Goal: Task Accomplishment & Management: Complete application form

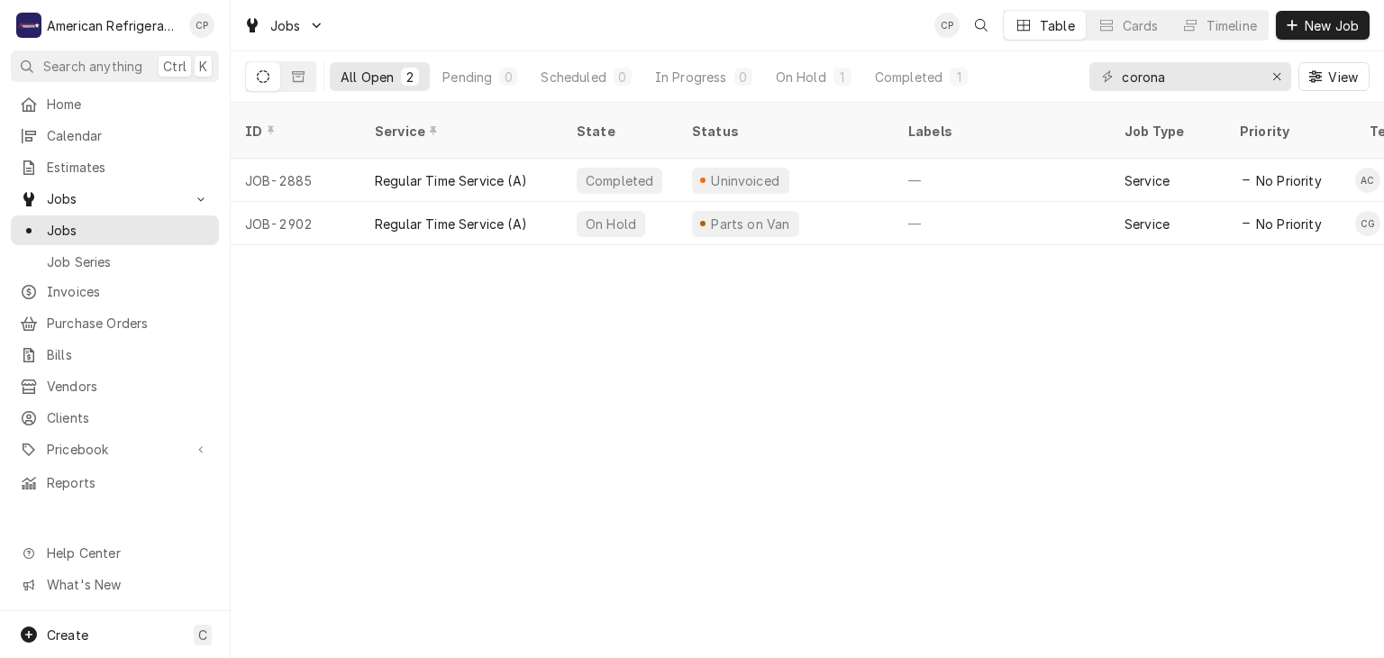
click at [1287, 41] on div "Jobs CP Table Cards Timeline New Job" at bounding box center [808, 25] width 1154 height 50
click at [1312, 33] on span "New Job" at bounding box center [1331, 25] width 61 height 19
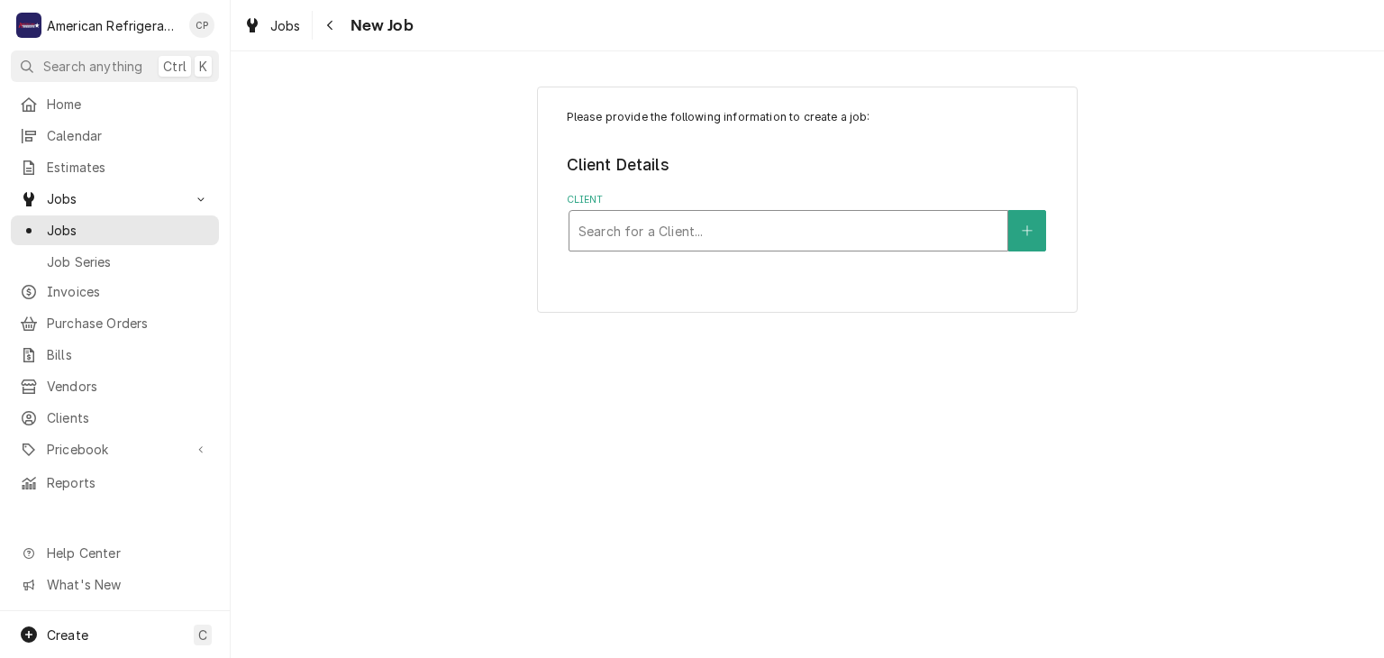
click at [638, 214] on div "Client" at bounding box center [789, 230] width 420 height 32
type input "pizza hut"
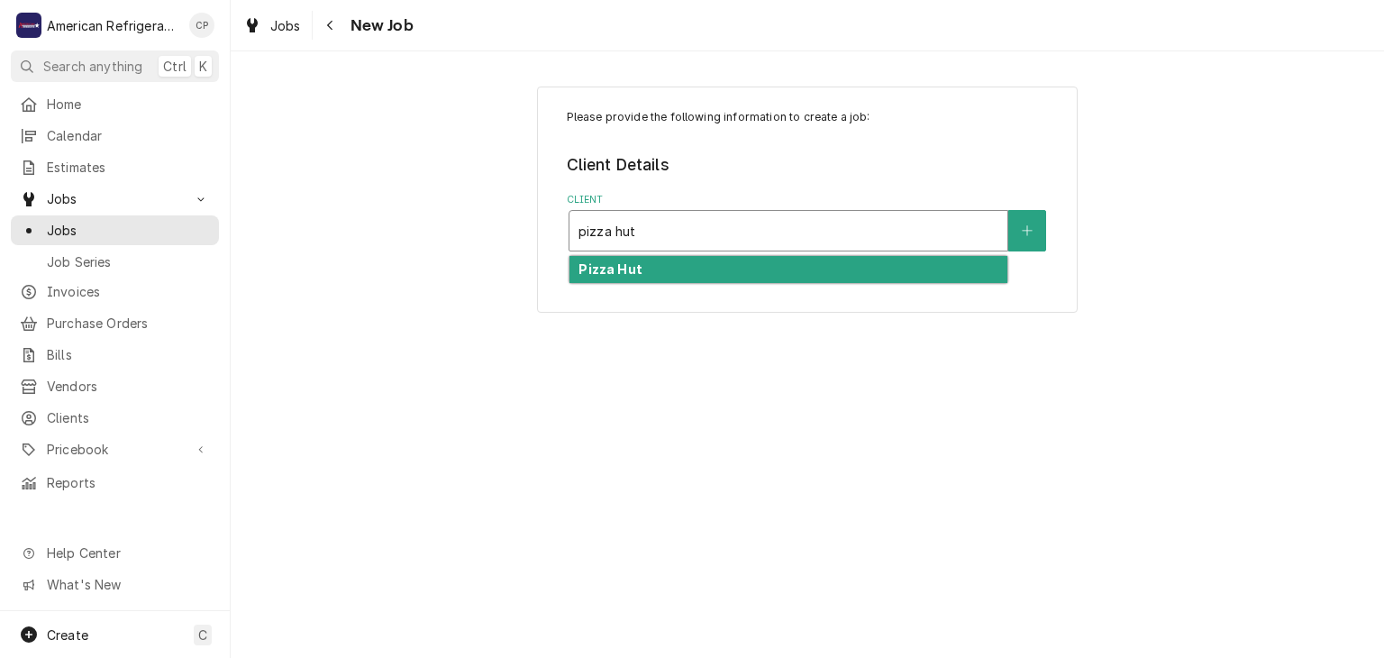
click at [643, 276] on div "Pizza Hut" at bounding box center [789, 270] width 438 height 28
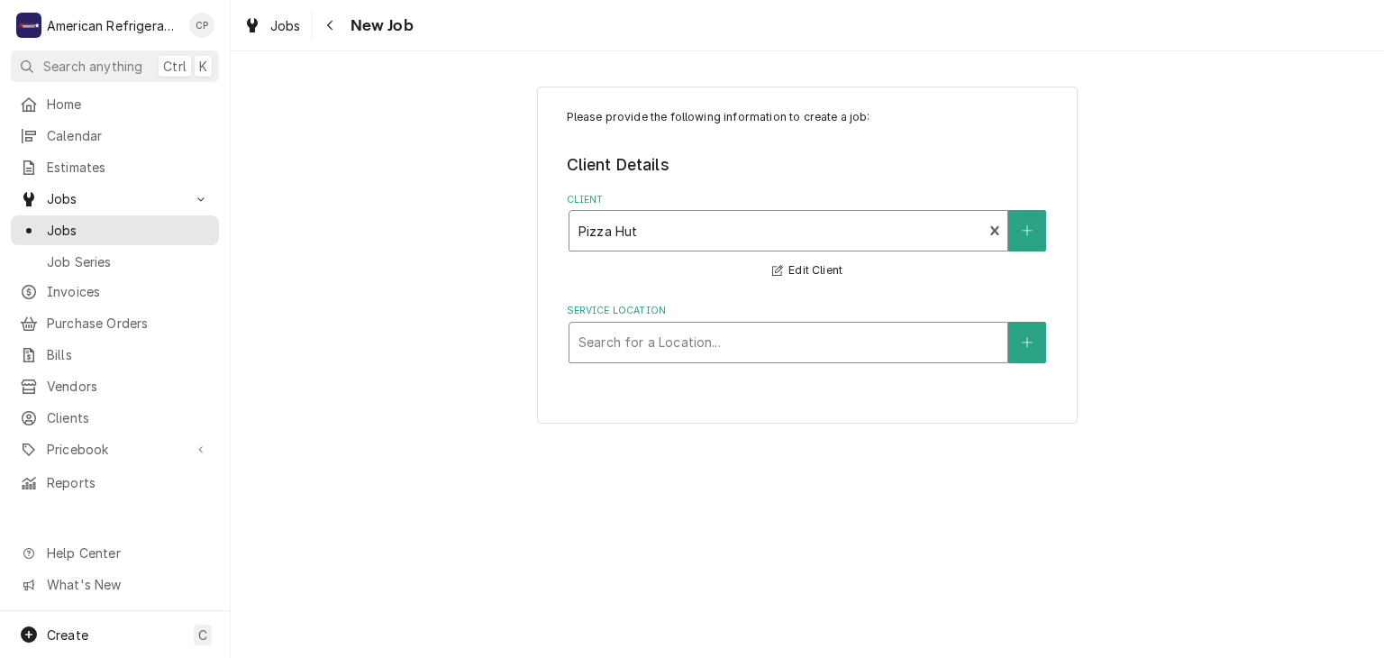
click at [657, 342] on div "Service Location" at bounding box center [789, 342] width 420 height 32
type input "jager"
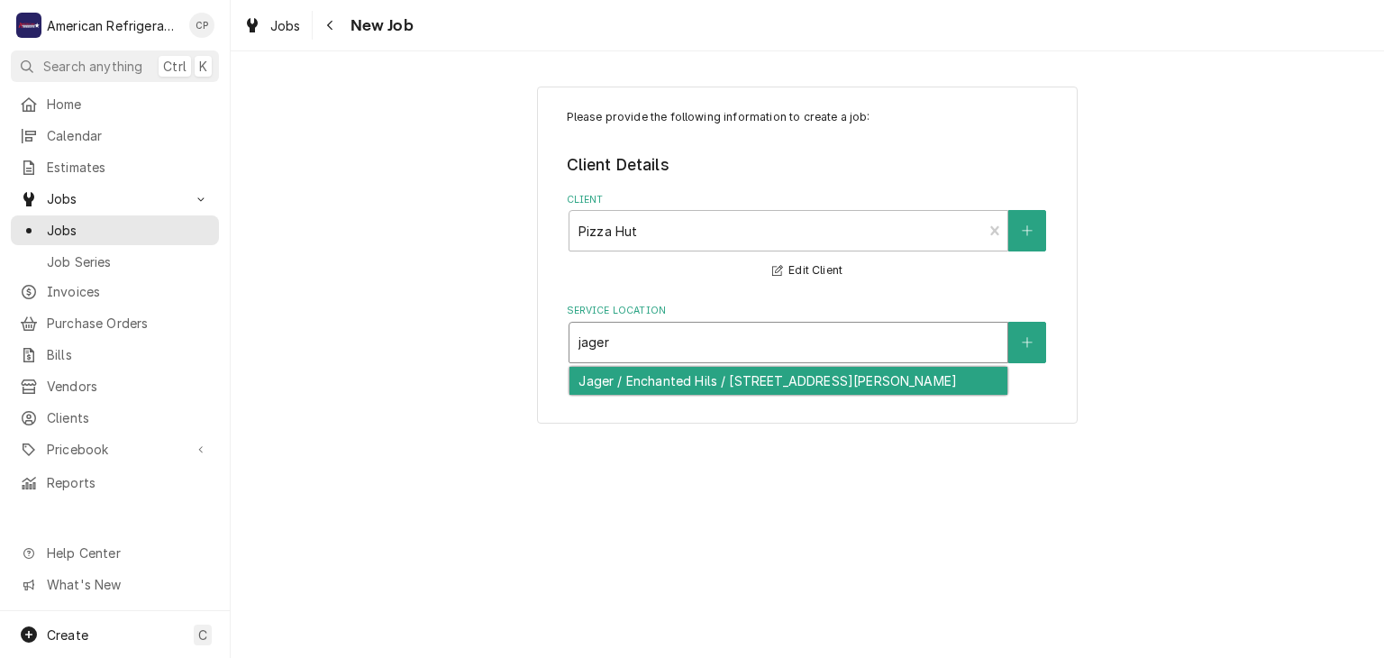
click at [678, 383] on div "Jager / Enchanted Hils / [STREET_ADDRESS][PERSON_NAME]" at bounding box center [789, 381] width 438 height 28
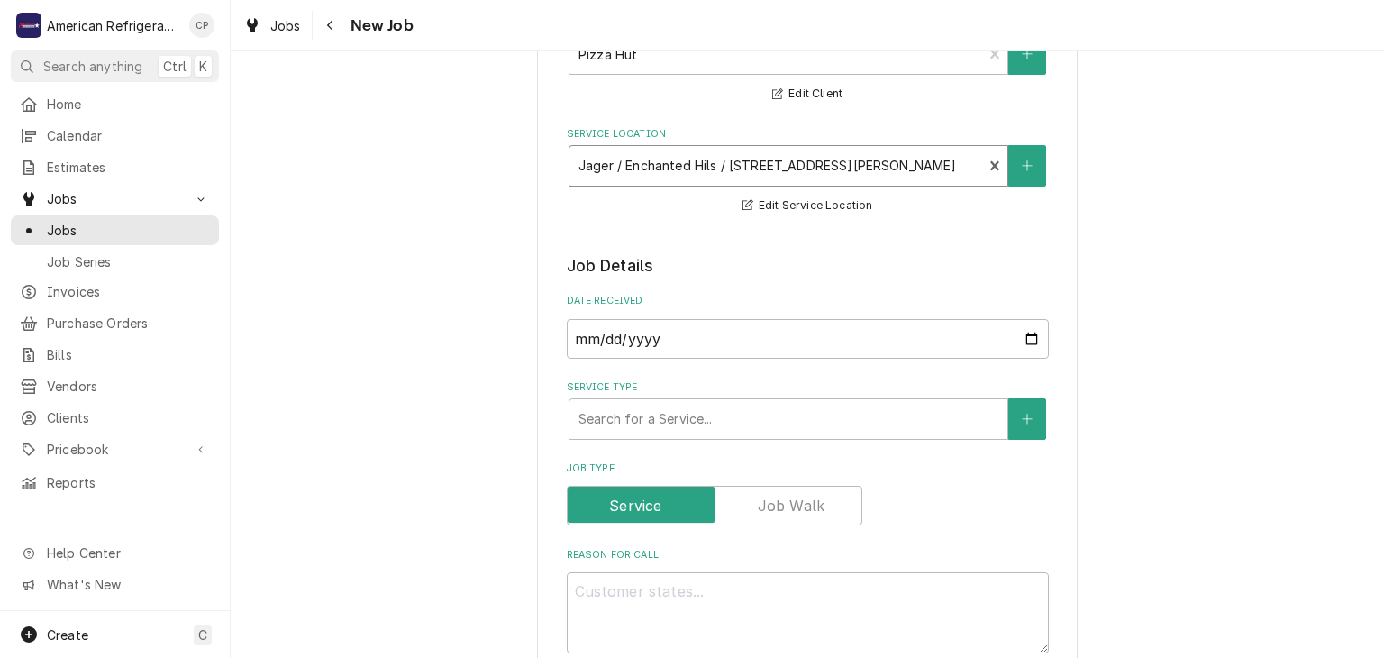
scroll to position [205, 0]
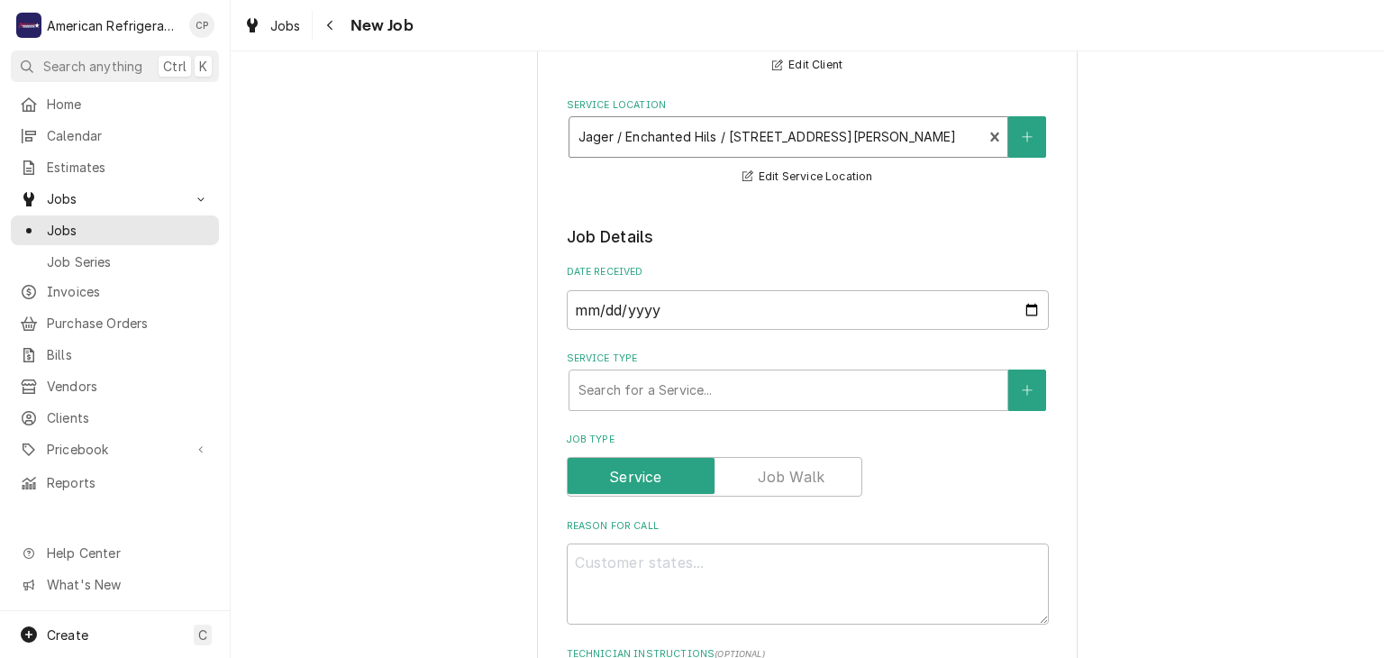
click at [678, 383] on div "Service Type" at bounding box center [789, 390] width 420 height 32
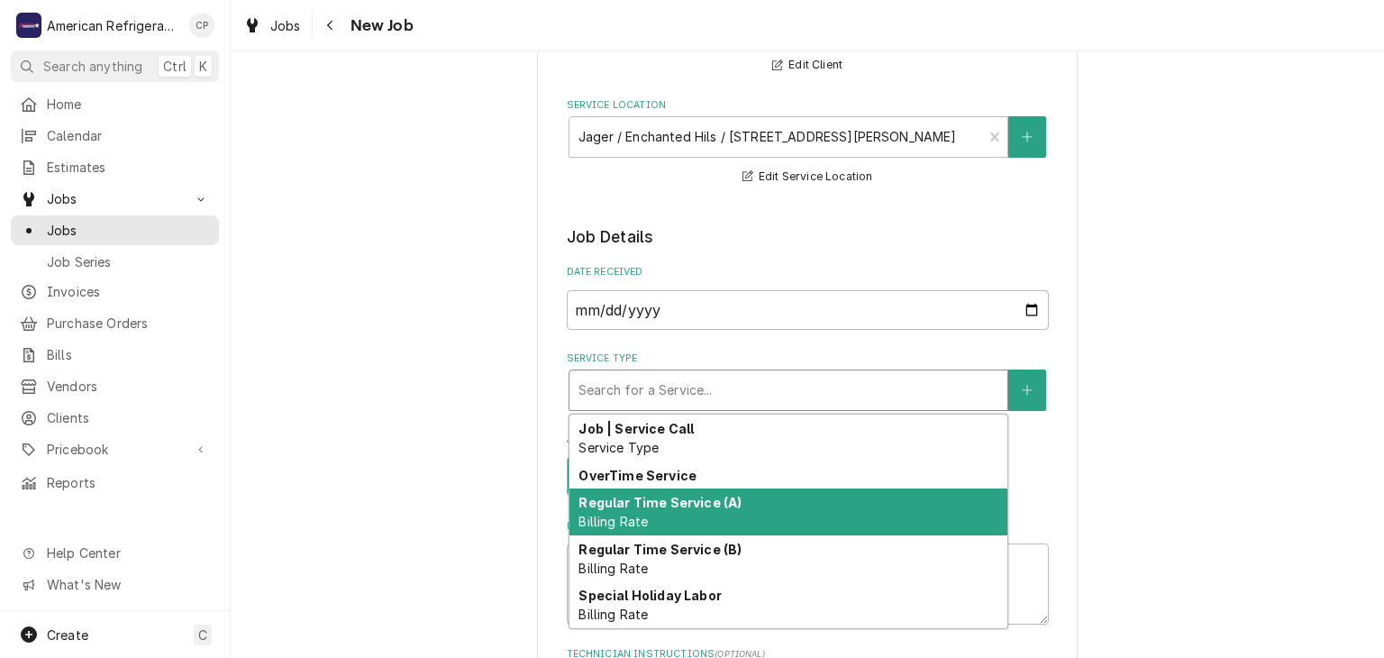
click at [679, 525] on div "Regular Time Service (A) Billing Rate" at bounding box center [789, 511] width 438 height 47
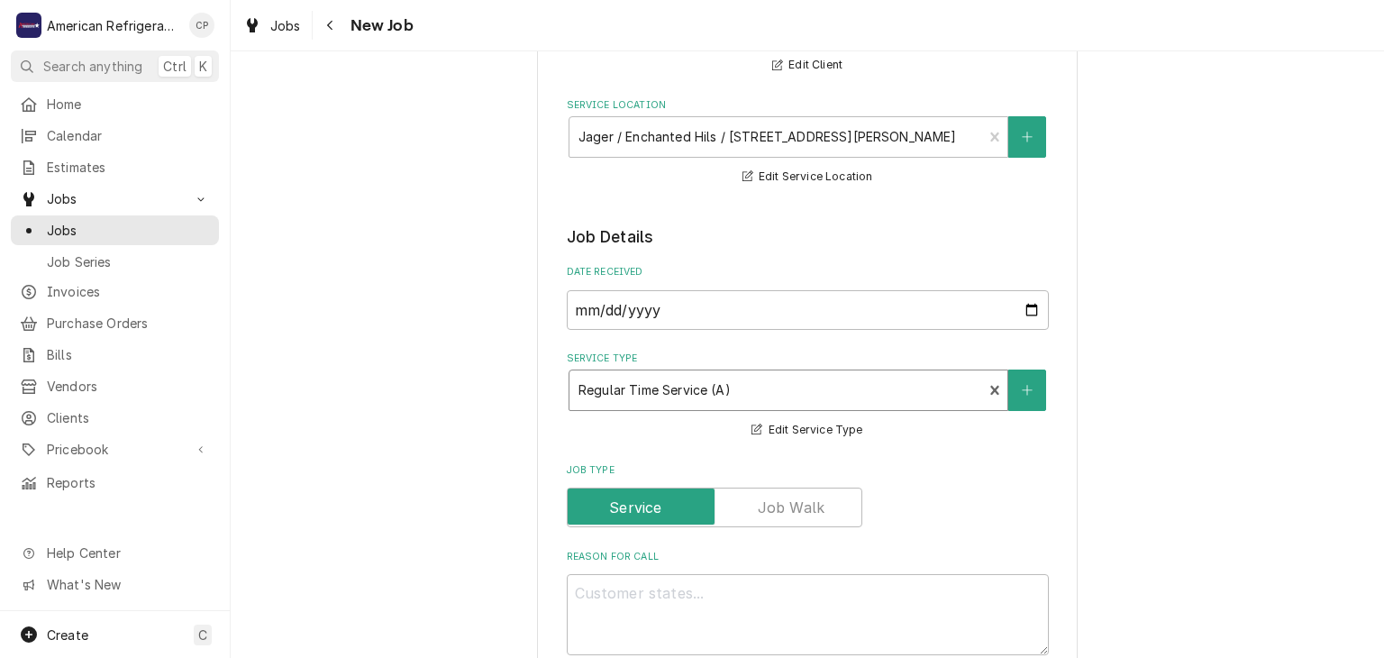
type textarea "x"
click at [655, 617] on textarea "Reason For Call" at bounding box center [808, 614] width 482 height 81
type textarea "P"
type textarea "x"
type textarea "PO"
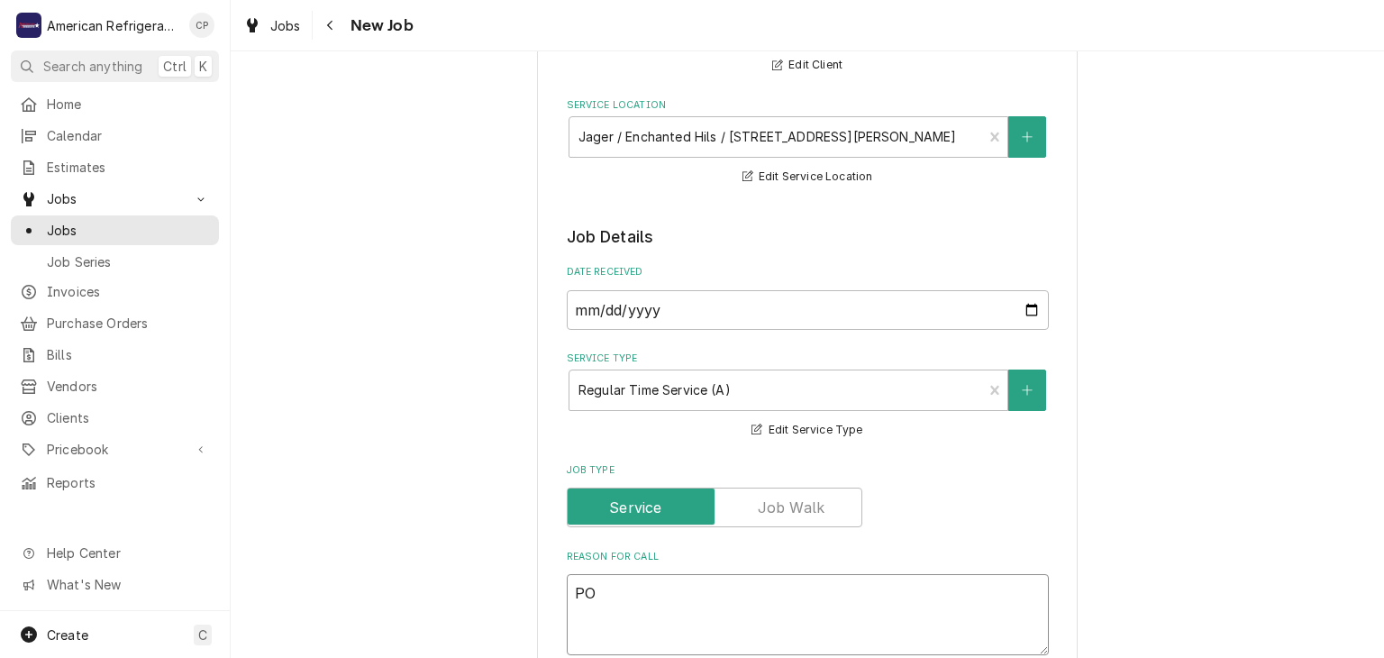
type textarea "x"
type textarea "PO#"
type textarea "x"
type textarea "PO#"
type textarea "x"
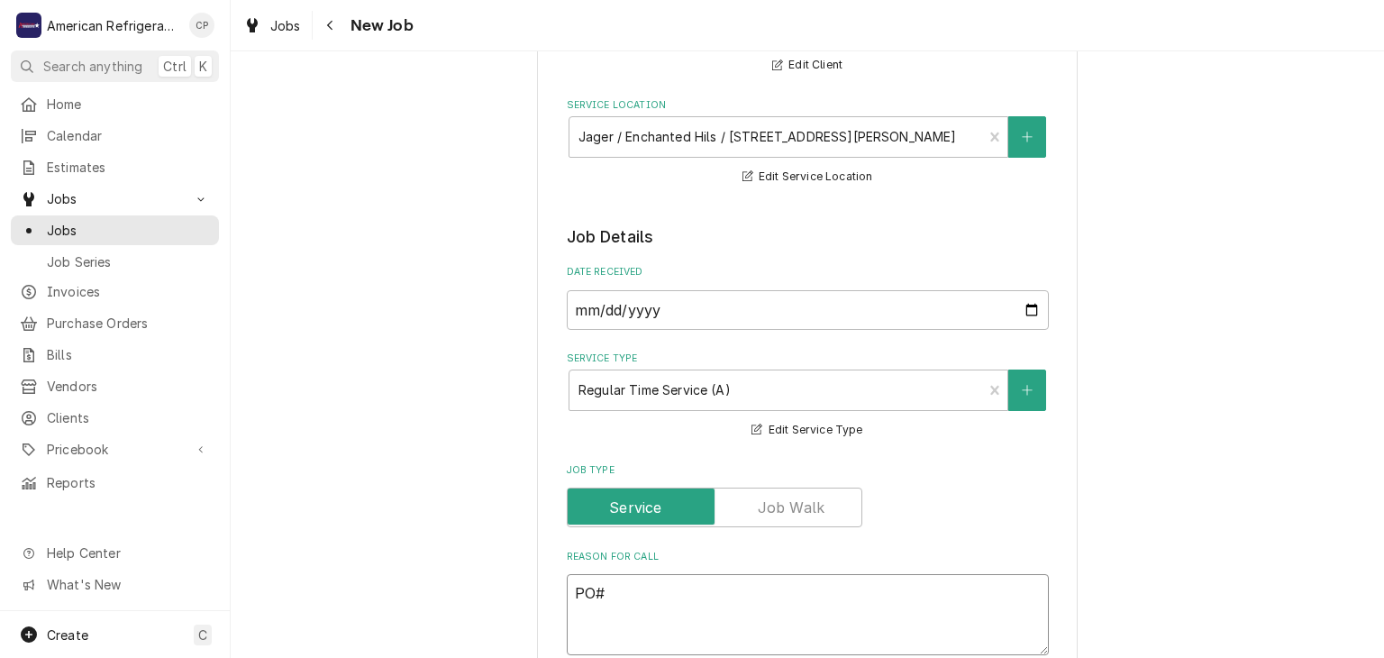
type textarea "PO"
type textarea "x"
type textarea "P"
type textarea "x"
type textarea "W"
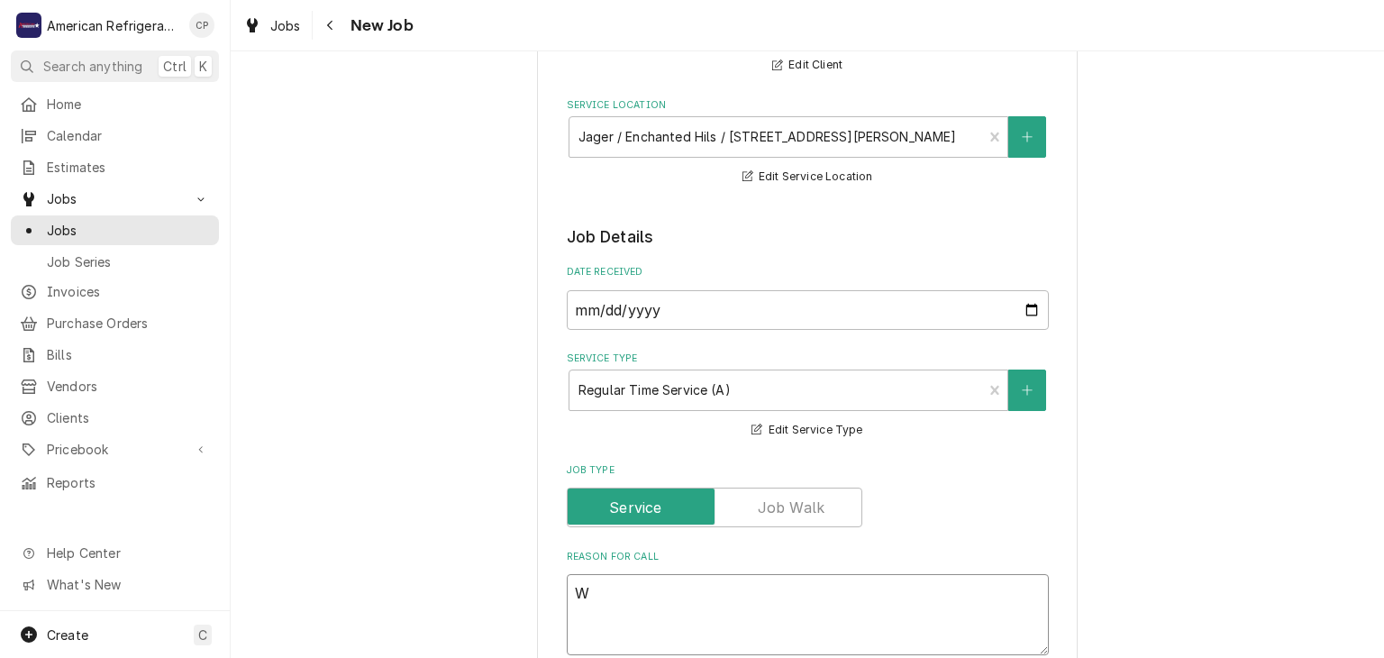
type textarea "x"
type textarea "WO"
type textarea "x"
type textarea "WO#"
type textarea "x"
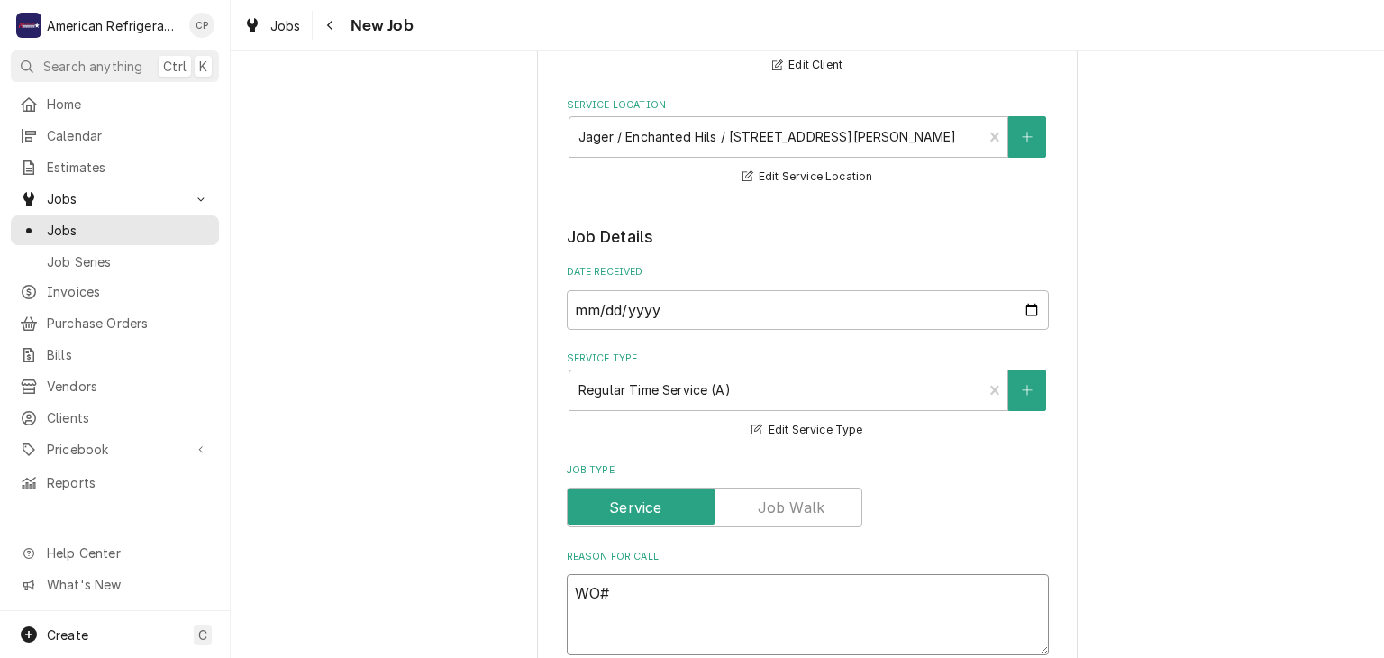
type textarea "WO#"
paste textarea "3207434"
type textarea "x"
type textarea "WO# 3207434"
type textarea "x"
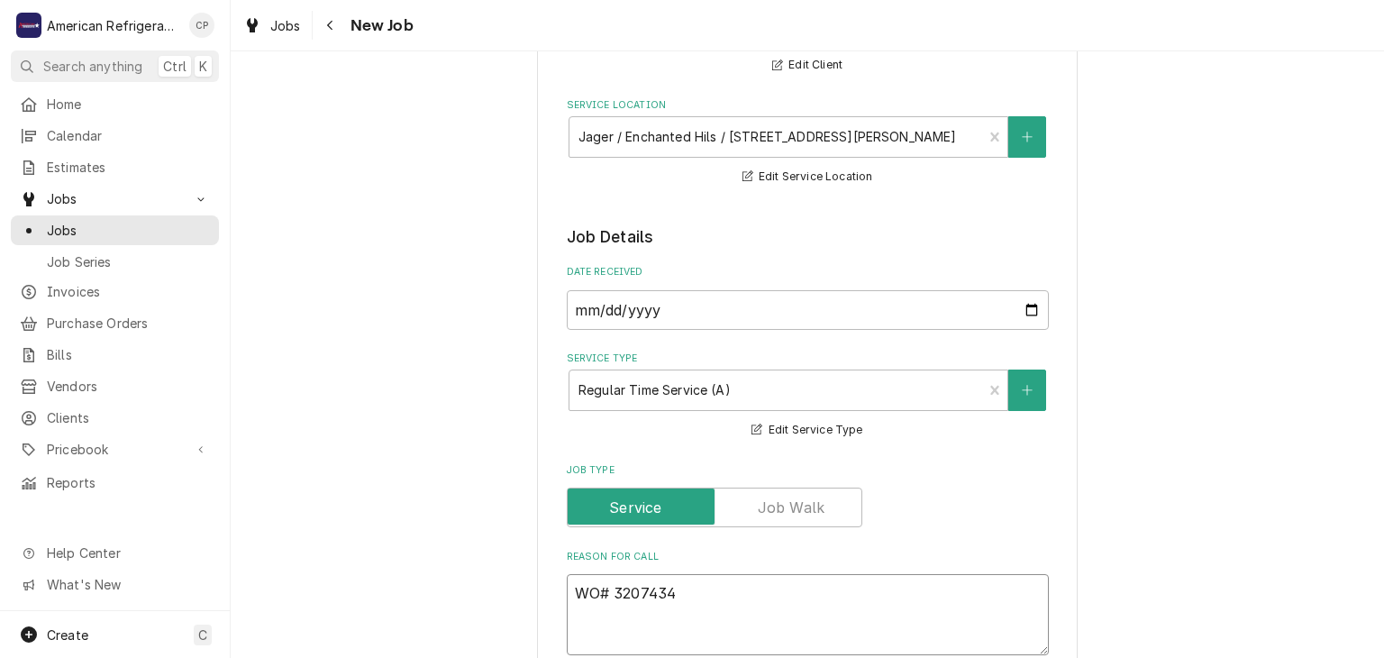
type textarea "WO# 3207434"
type textarea "x"
type textarea "WO# 3207434 N"
type textarea "x"
type textarea "WO# 3207434 NT"
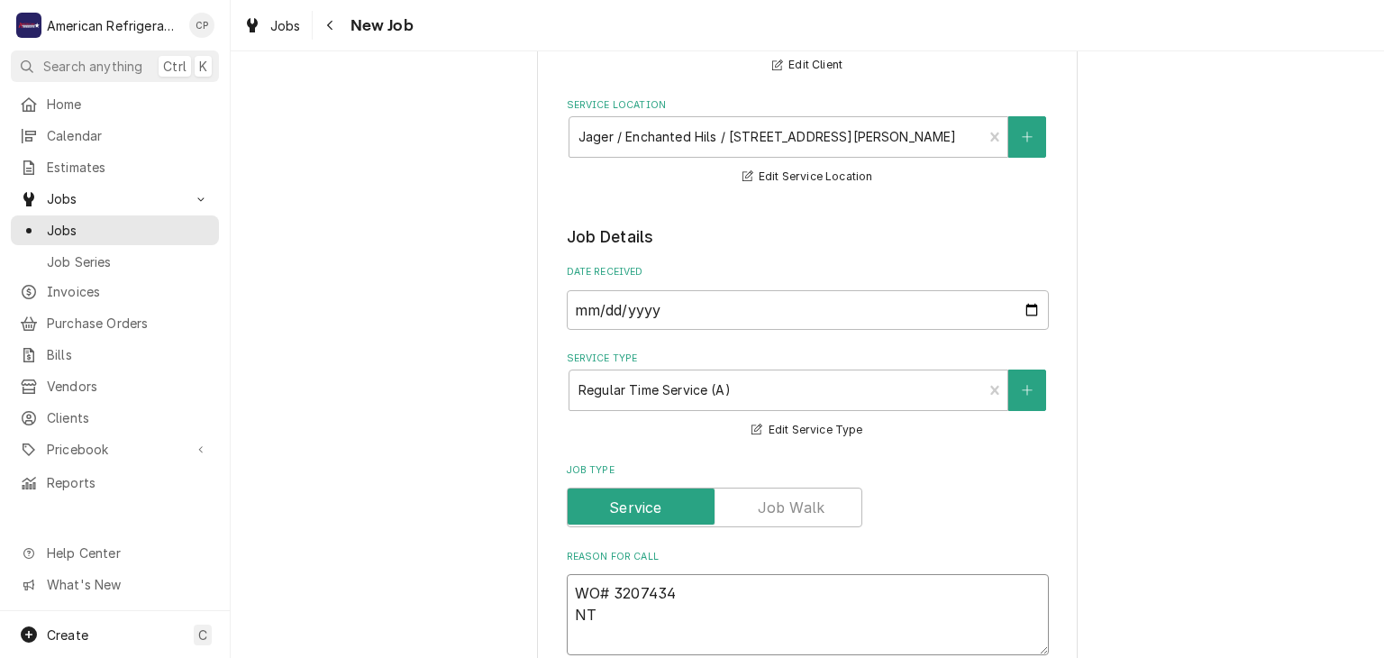
type textarea "x"
type textarea "WO# 3207434 NTE"
type textarea "x"
type textarea "WO# 3207434 NTE $"
type textarea "x"
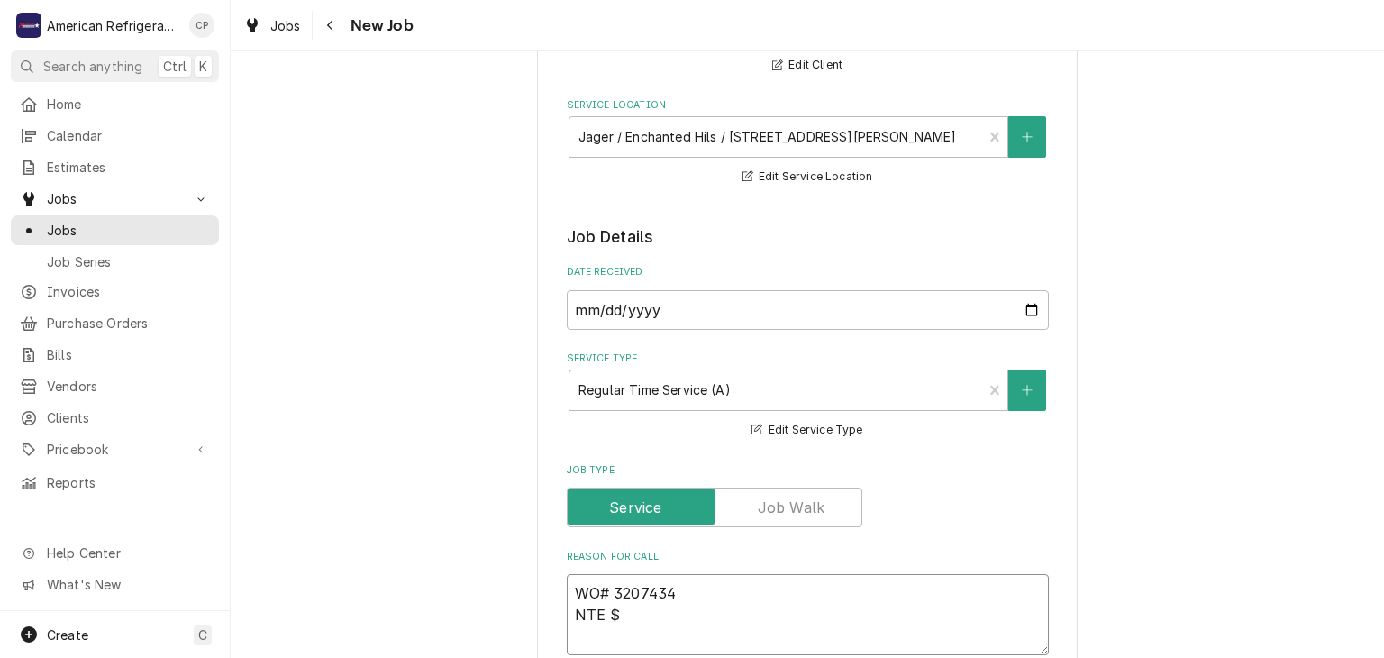
type textarea "WO# 3207434 NTE $1"
type textarea "x"
type textarea "WO# 3207434 NTE $10"
type textarea "x"
type textarea "WO# 3207434 NTE $100"
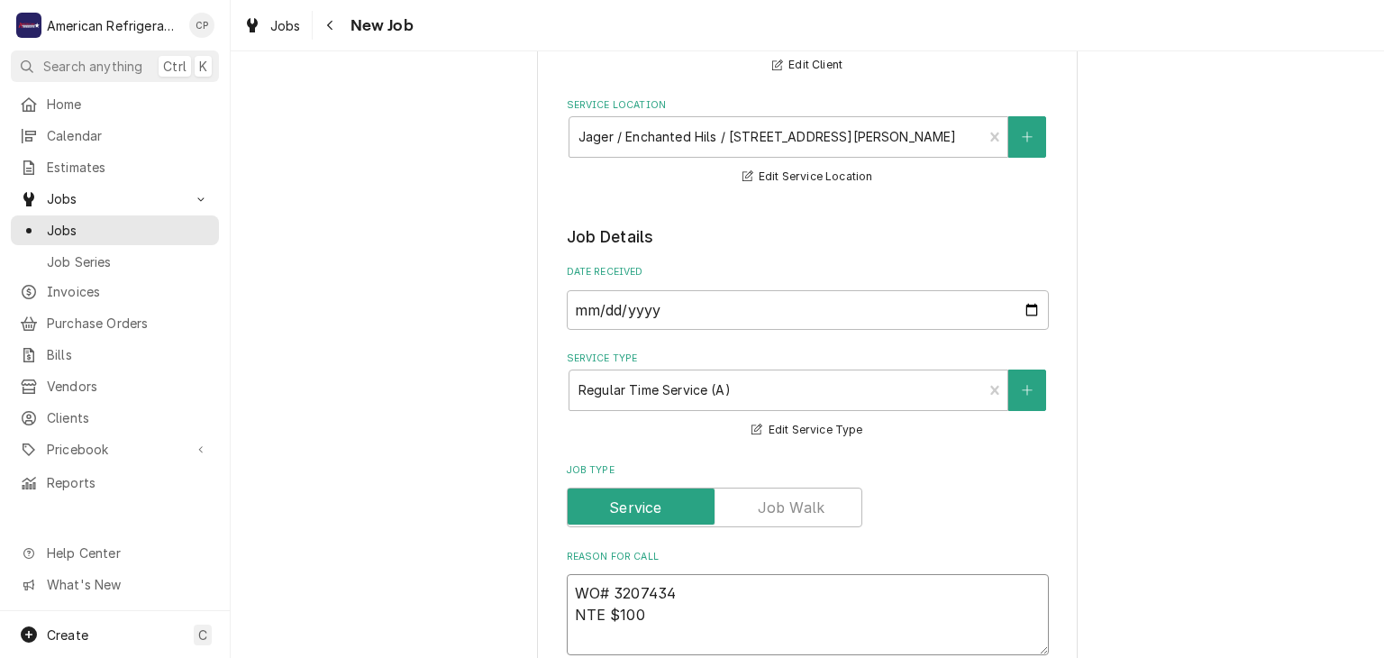
type textarea "x"
type textarea "WO# 3207434 NTE $1000"
type textarea "x"
type textarea "WO# 3207434 NTE $1000"
type textarea "x"
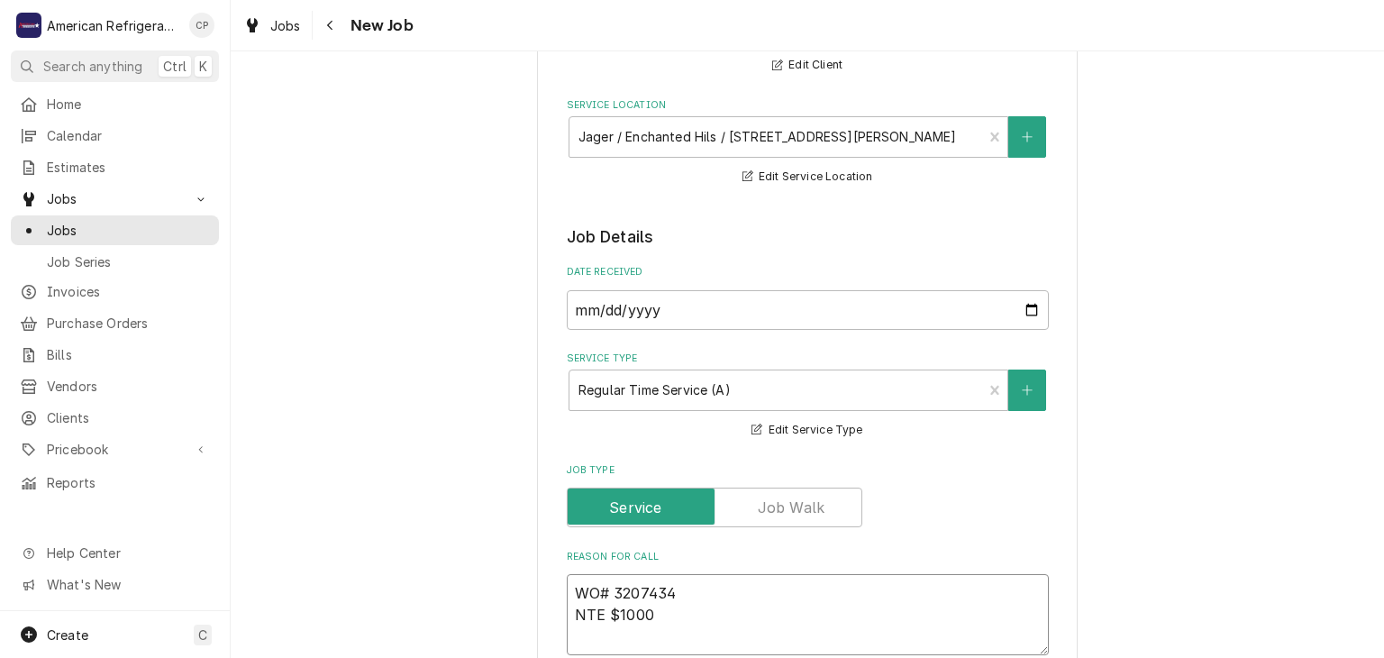
paste textarea "bottom oven has no power. we have already checked plug, breakers and the kill s…"
type textarea "WO# 3207434 NTE $1000 bottom oven has no power. we have already checked plug, b…"
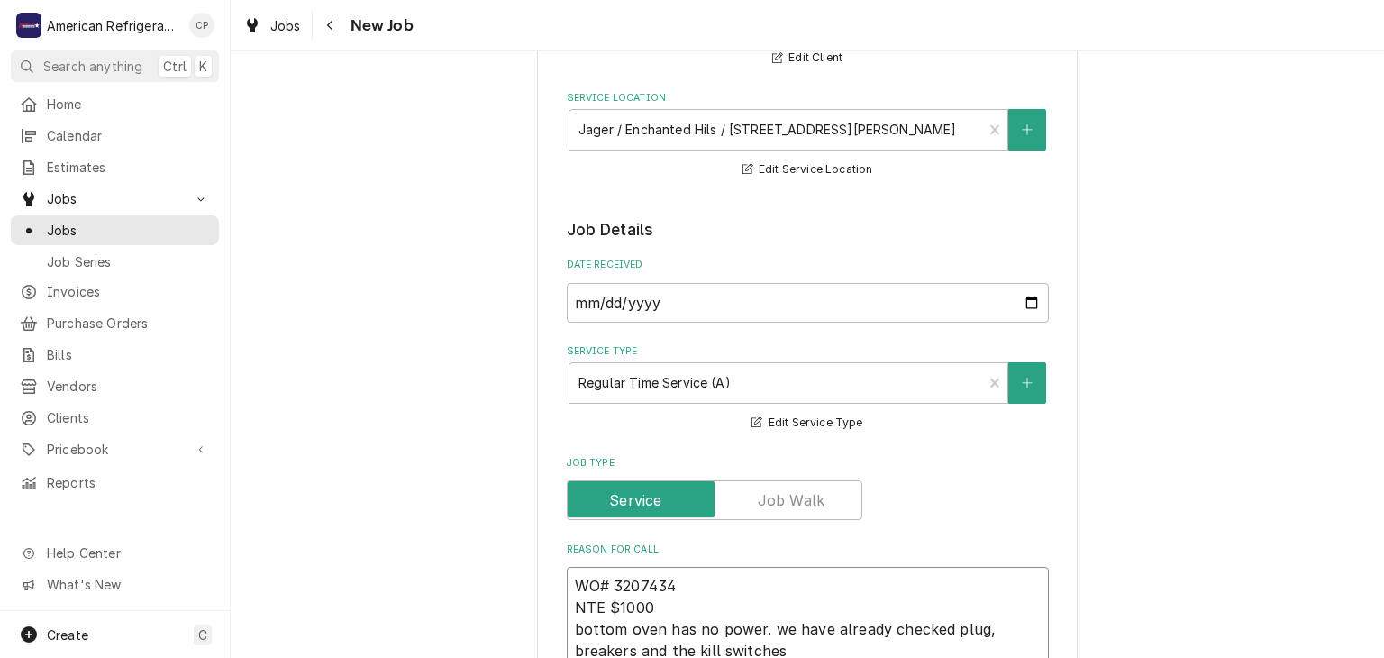
type textarea "x"
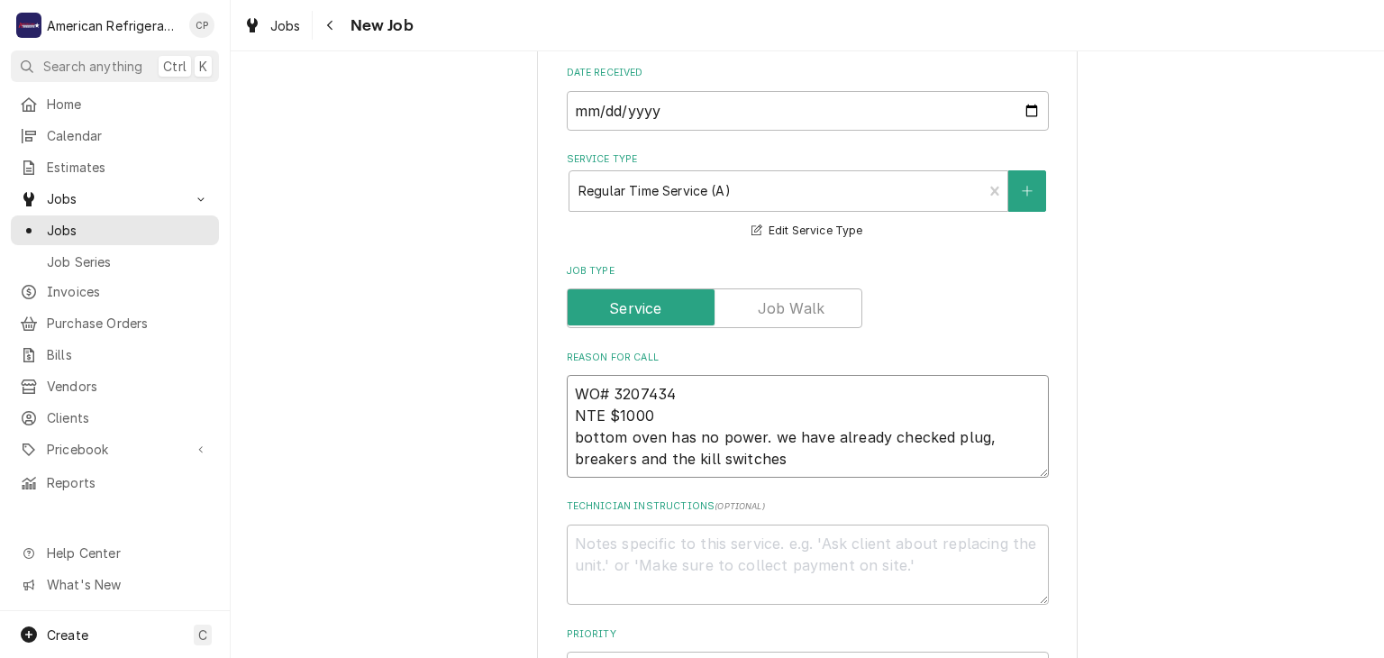
scroll to position [407, 0]
type textarea "WO# 3207434 NTE $1000 bottom oven has no power. we have already checked plug, b…"
click at [648, 579] on textarea "Technician Instructions ( optional )" at bounding box center [808, 562] width 482 height 81
type textarea "D"
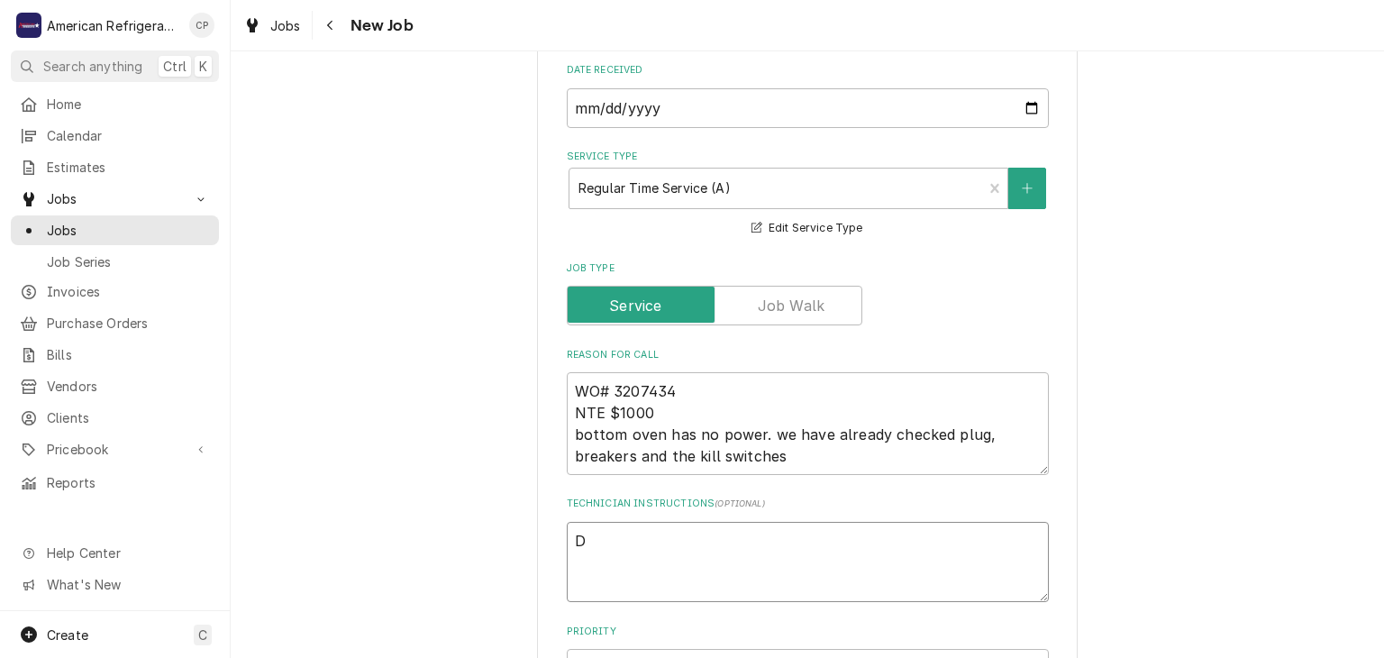
type textarea "x"
type textarea "Di"
type textarea "x"
type textarea "Dia"
type textarea "x"
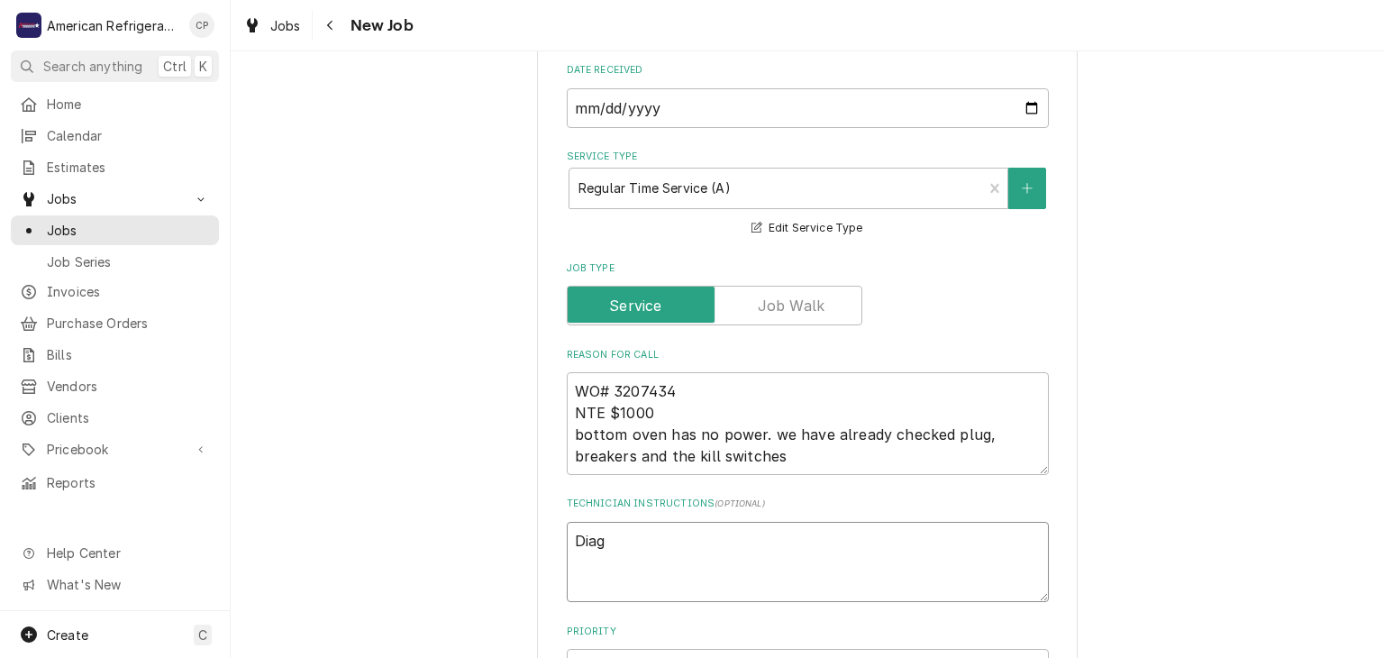
type textarea "Diagn"
type textarea "x"
type textarea "Diagns"
type textarea "x"
type textarea "Diagn"
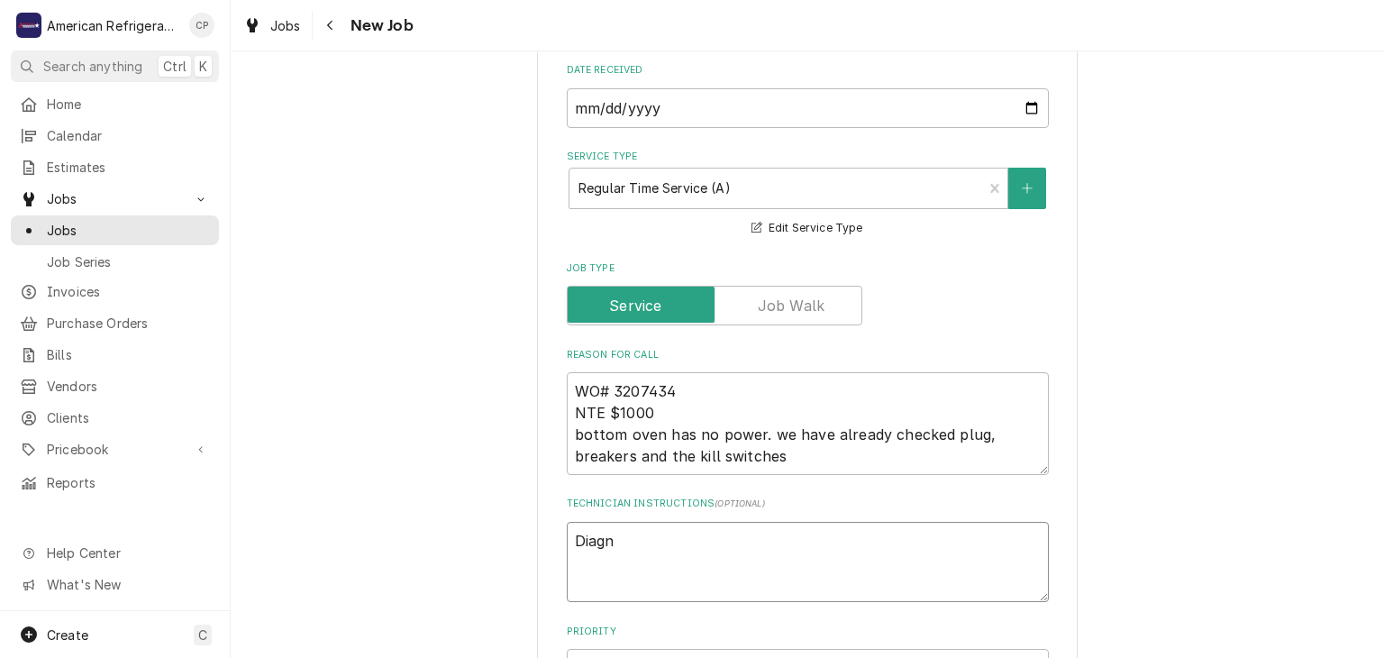
type textarea "x"
type textarea "Diagno"
type textarea "x"
type textarea "Diagnos"
type textarea "x"
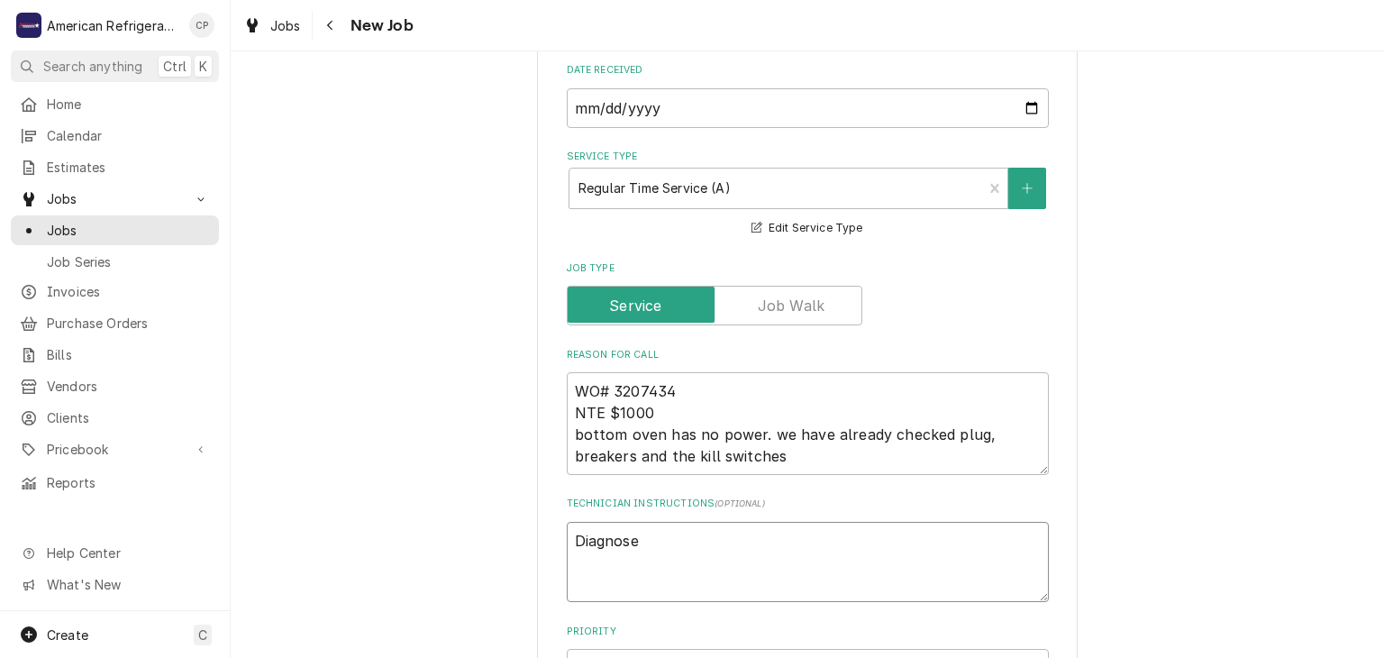
type textarea "Diagnose"
type textarea "x"
type textarea "Diagnose &"
type textarea "x"
type textarea "Diagnose &"
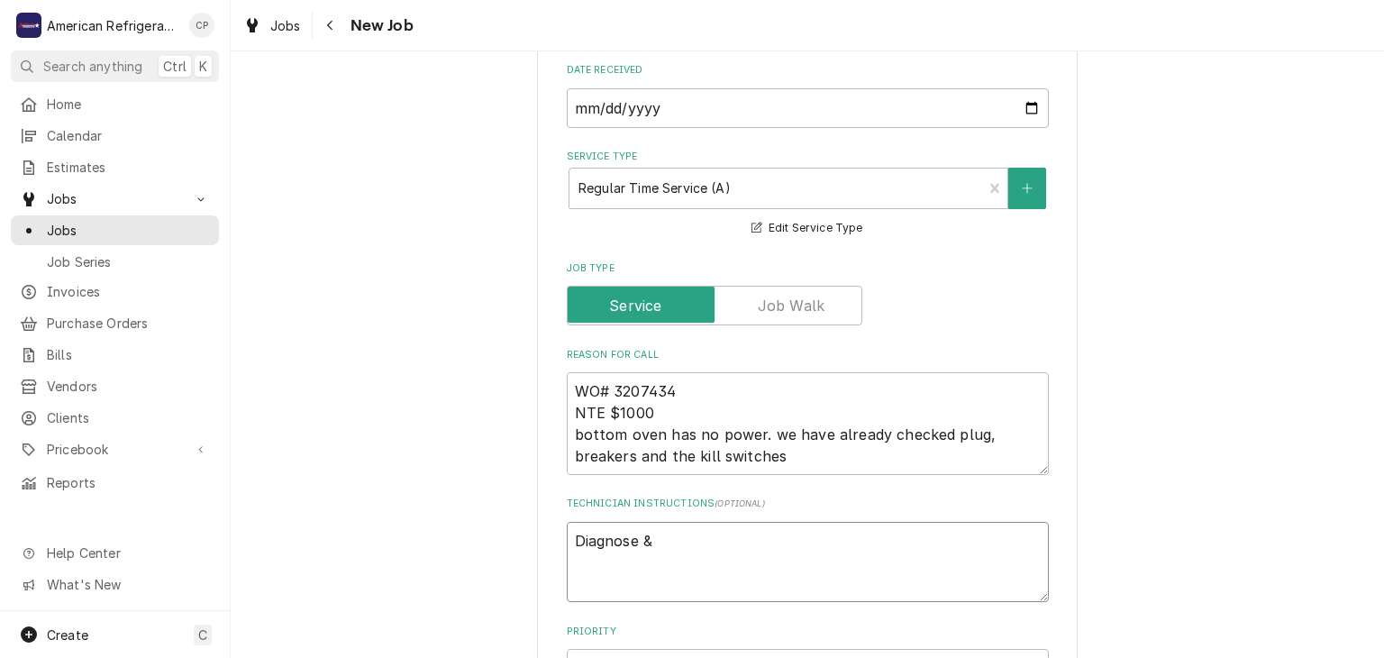
type textarea "x"
type textarea "Diagnose & c"
type textarea "x"
type textarea "Diagnose & cal"
type textarea "x"
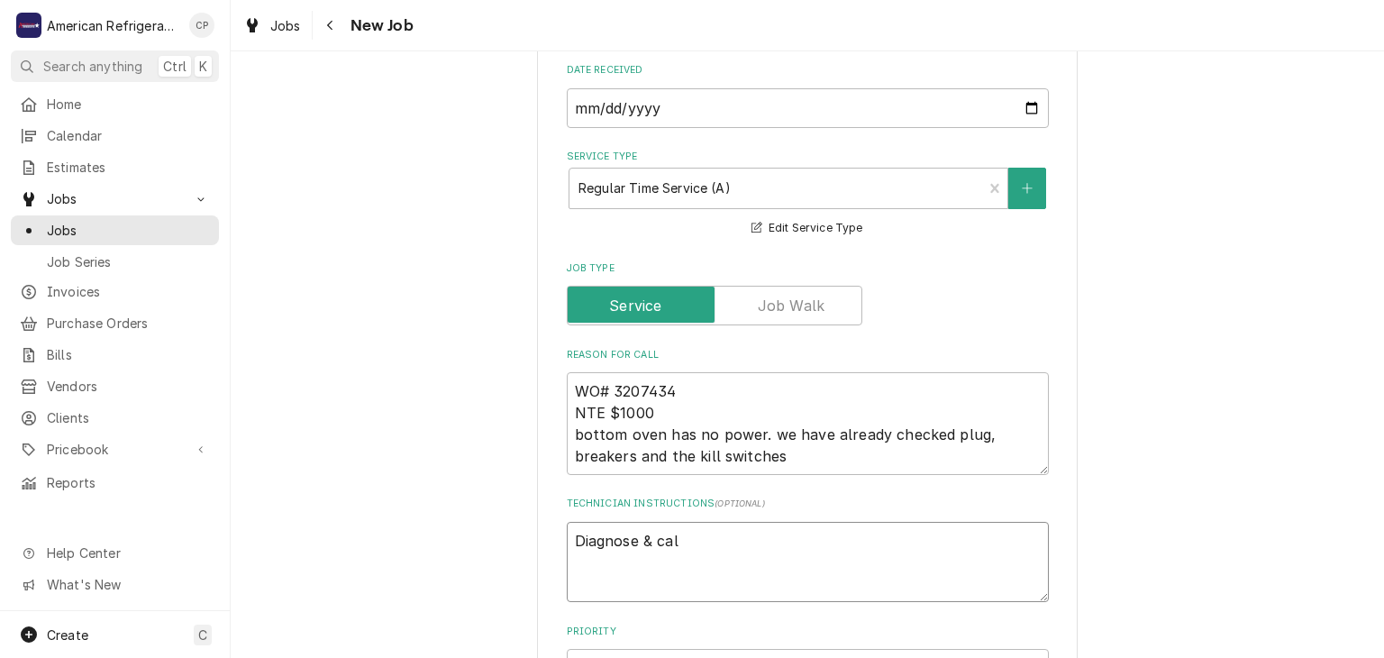
type textarea "Diagnose & call"
type textarea "x"
type textarea "Diagnose & call"
type textarea "x"
type textarea "Diagnose & call gl"
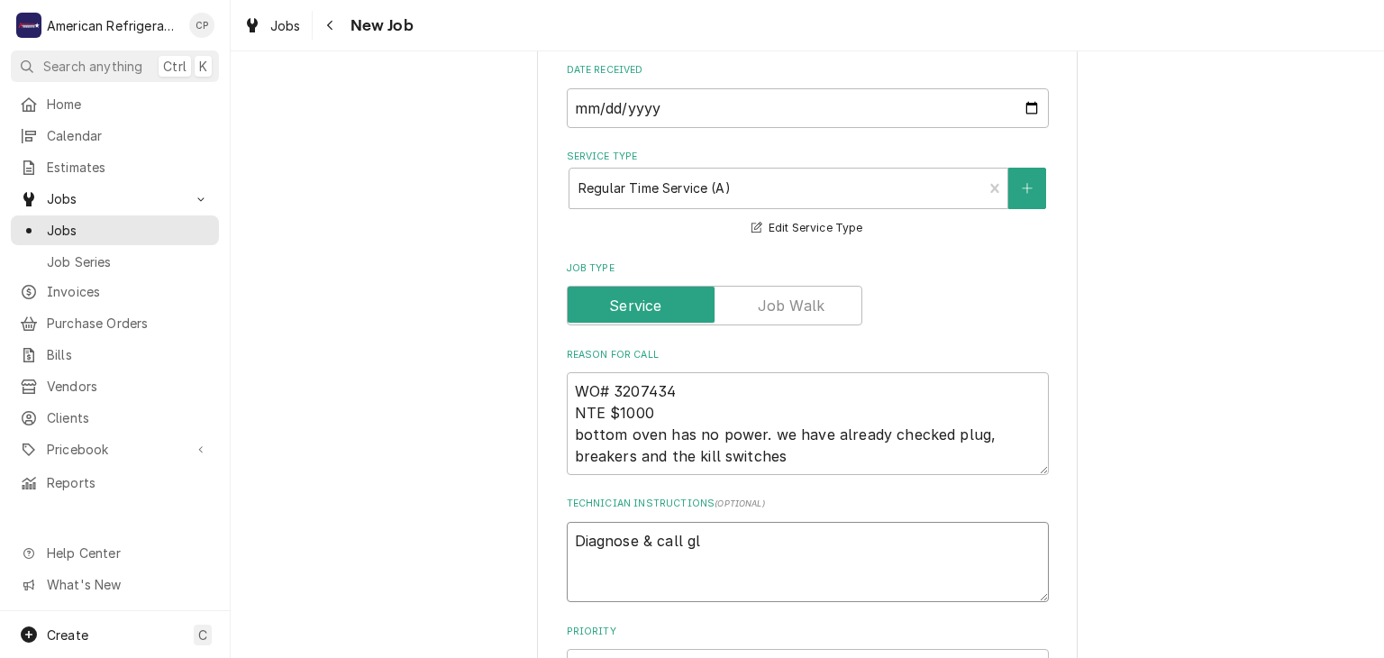
type textarea "x"
type textarea "Diagnose & call gle"
type textarea "x"
type textarea "Diagnose & call [PERSON_NAME]"
type textarea "x"
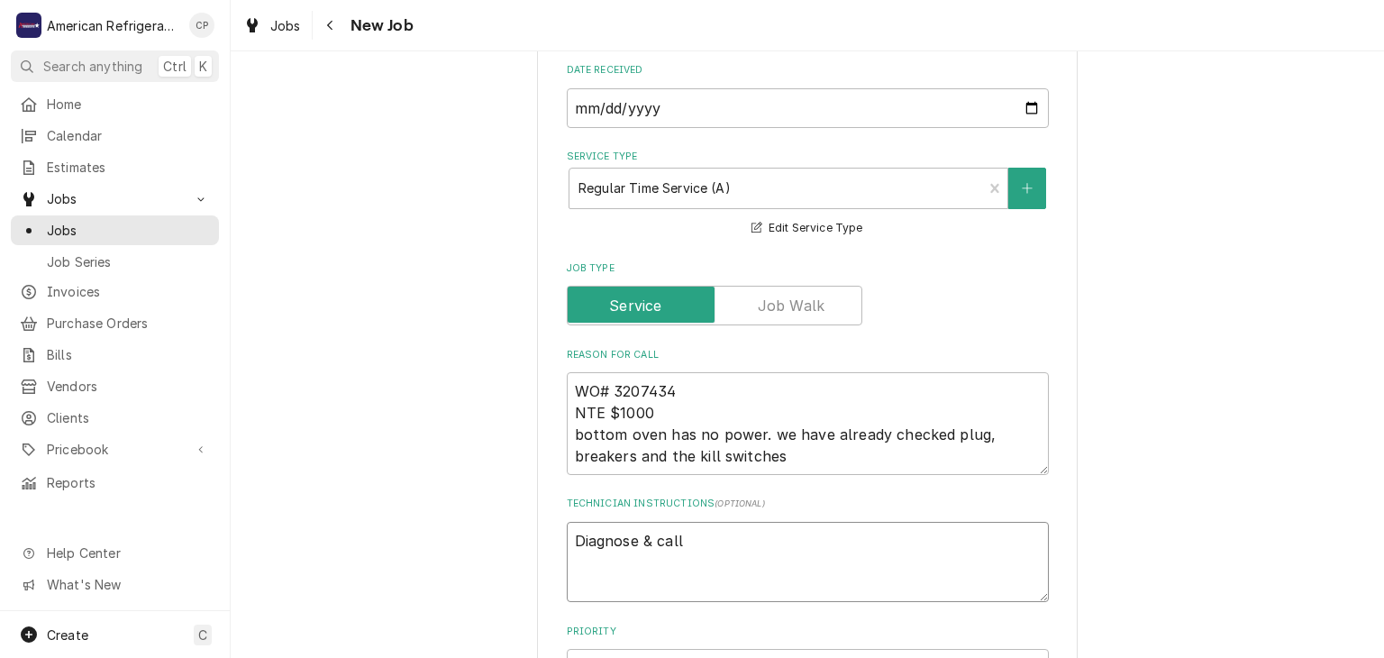
type textarea "Diagnose & call [PERSON_NAME]"
type textarea "x"
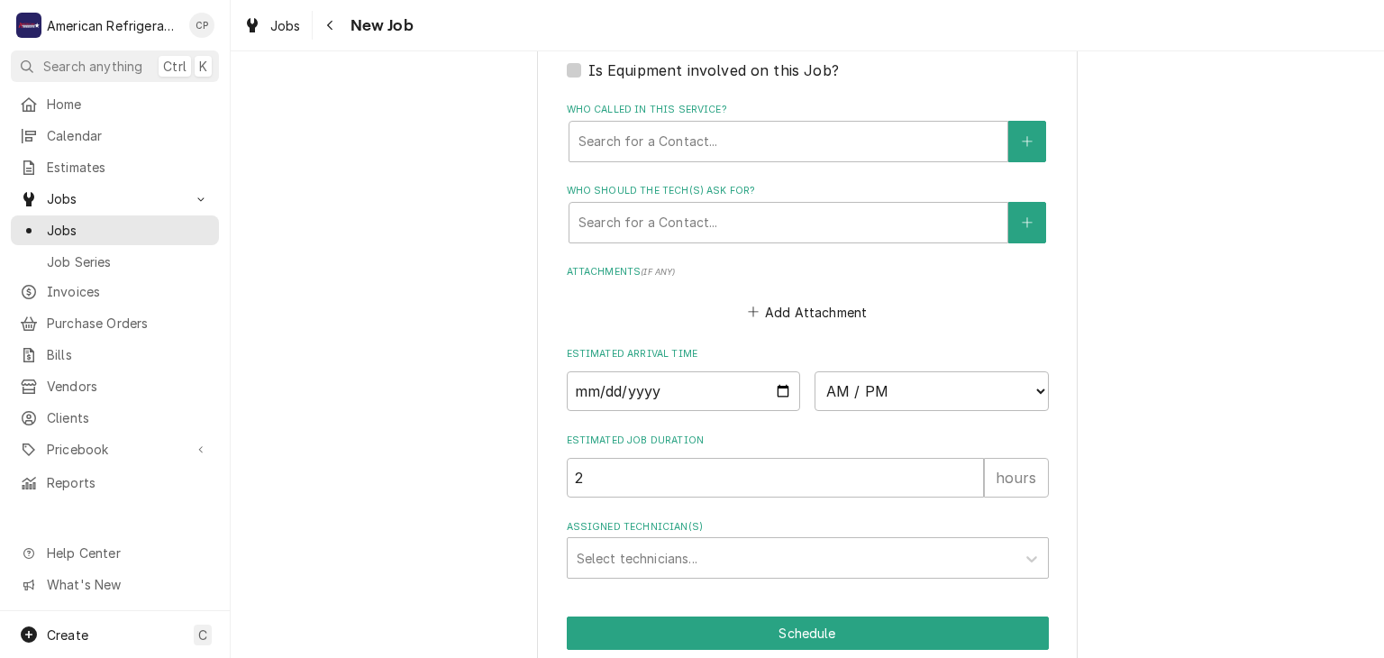
scroll to position [1208, 0]
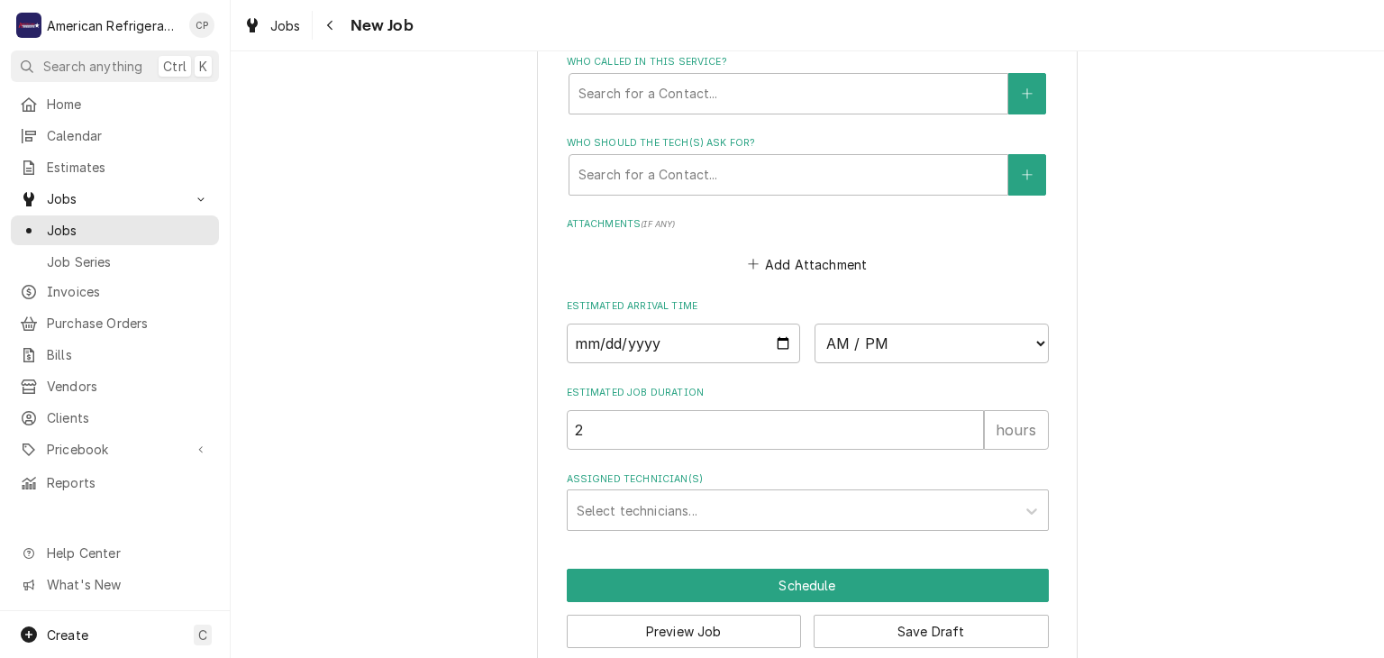
type textarea "Diagnose & call [PERSON_NAME]"
click at [782, 338] on input "Date" at bounding box center [684, 344] width 234 height 40
type textarea "x"
type input "[DATE]"
type textarea "x"
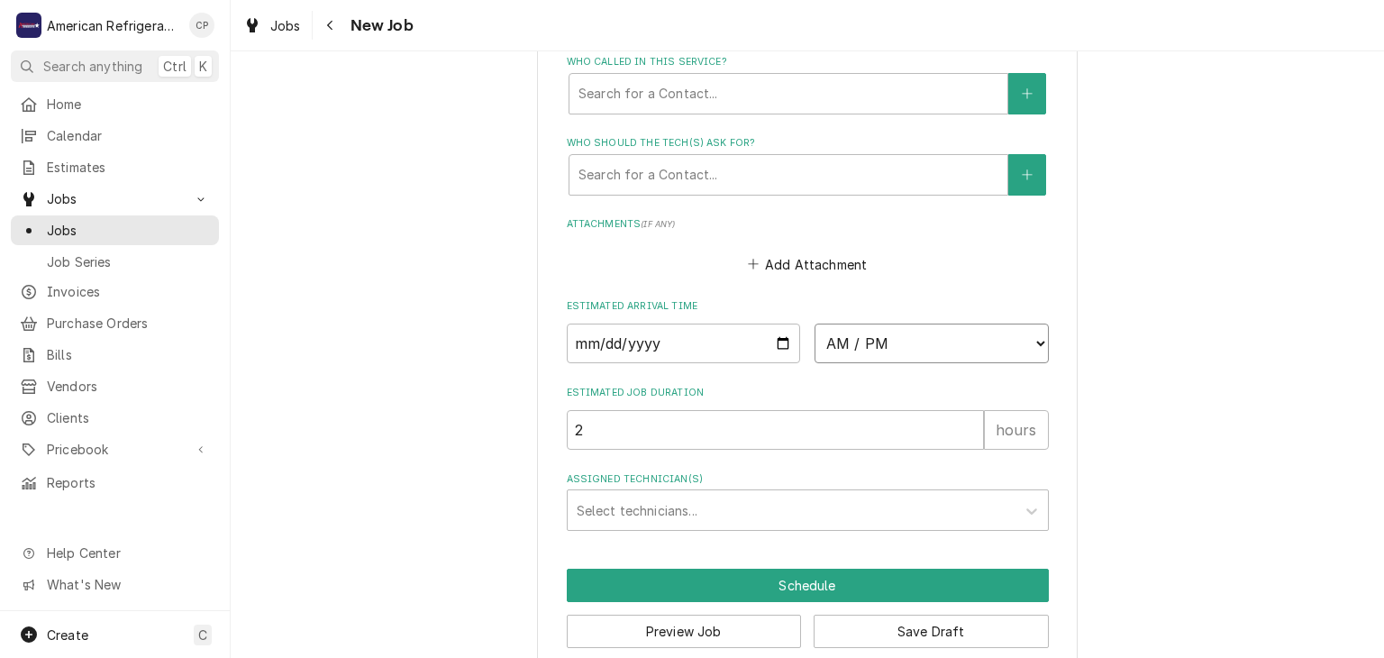
click at [881, 327] on select "AM / PM 6:00 AM 6:15 AM 6:30 AM 6:45 AM 7:00 AM 7:15 AM 7:30 AM 7:45 AM 8:00 AM…" at bounding box center [932, 344] width 234 height 40
select select "14:45:00"
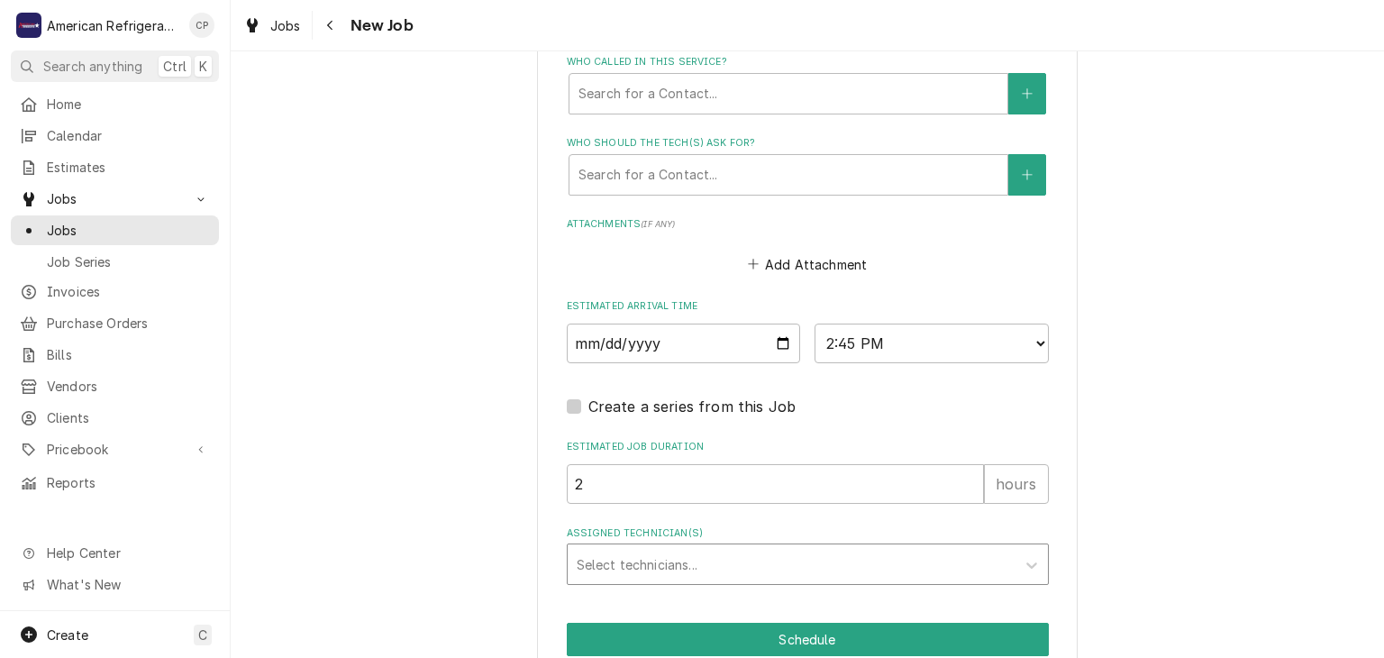
click at [663, 576] on div "Select technicians..." at bounding box center [792, 564] width 448 height 40
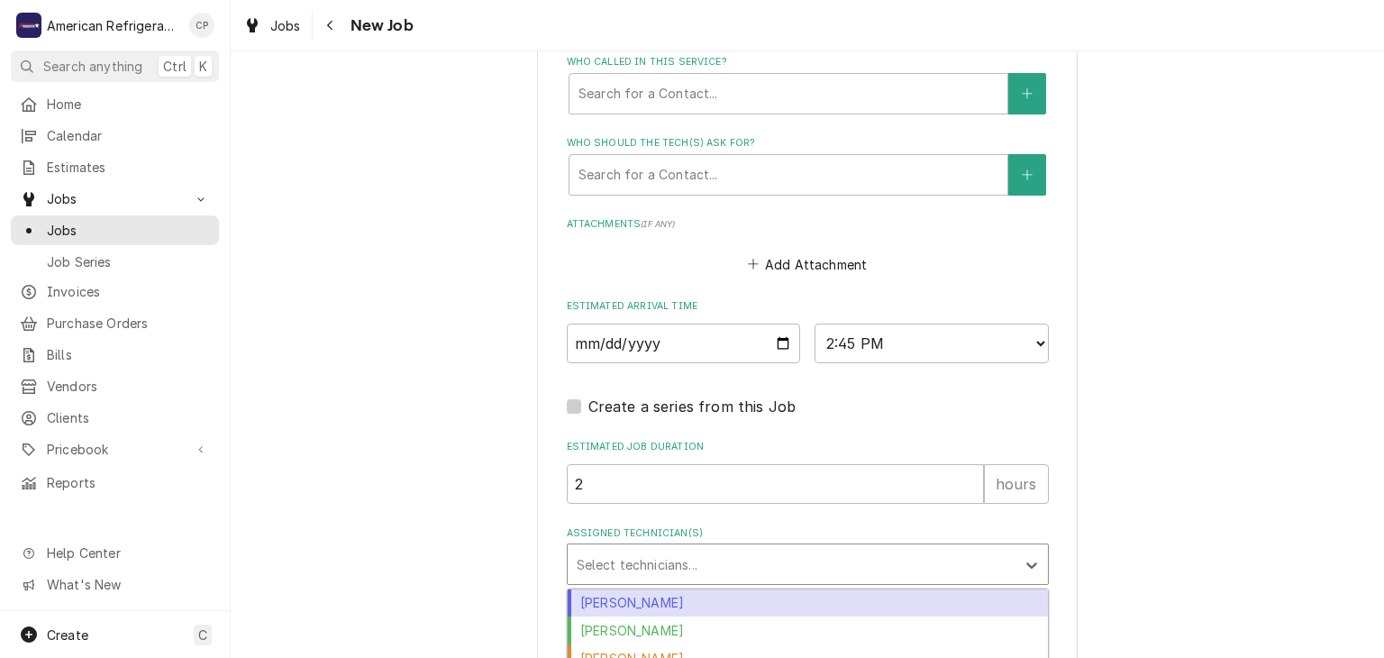
scroll to position [1287, 0]
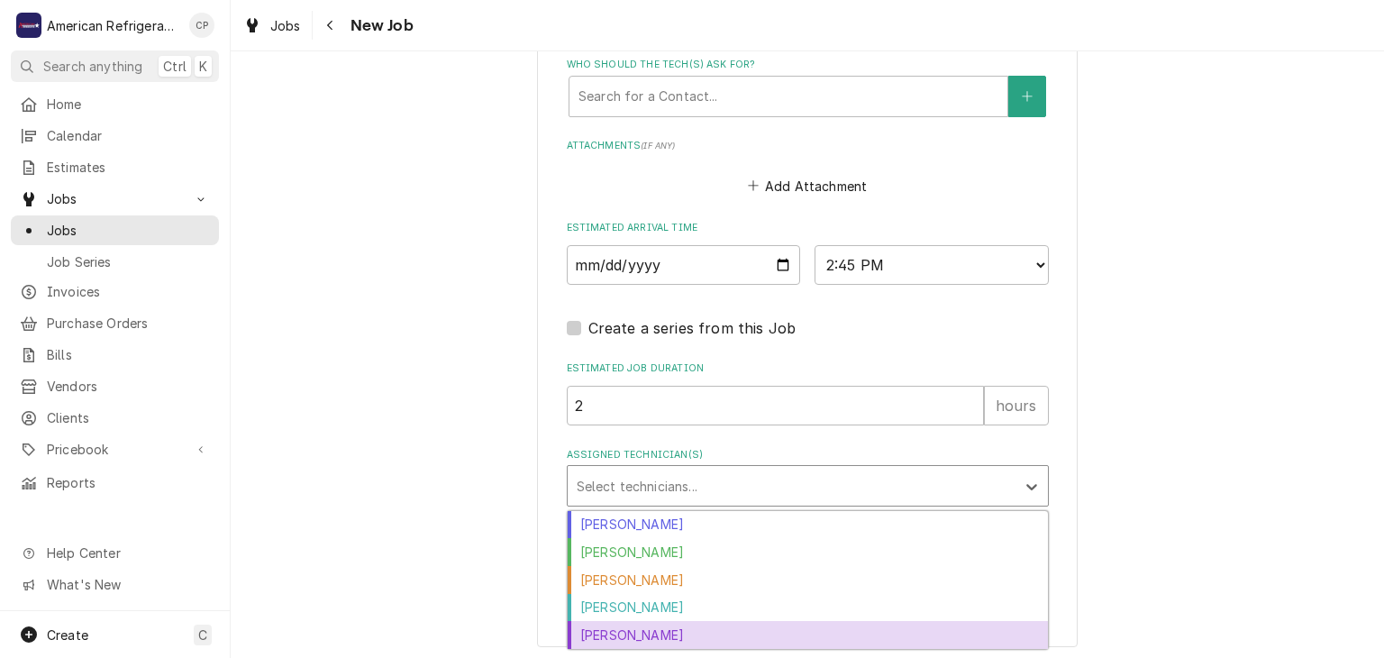
click at [666, 630] on div "[PERSON_NAME]" at bounding box center [808, 635] width 480 height 28
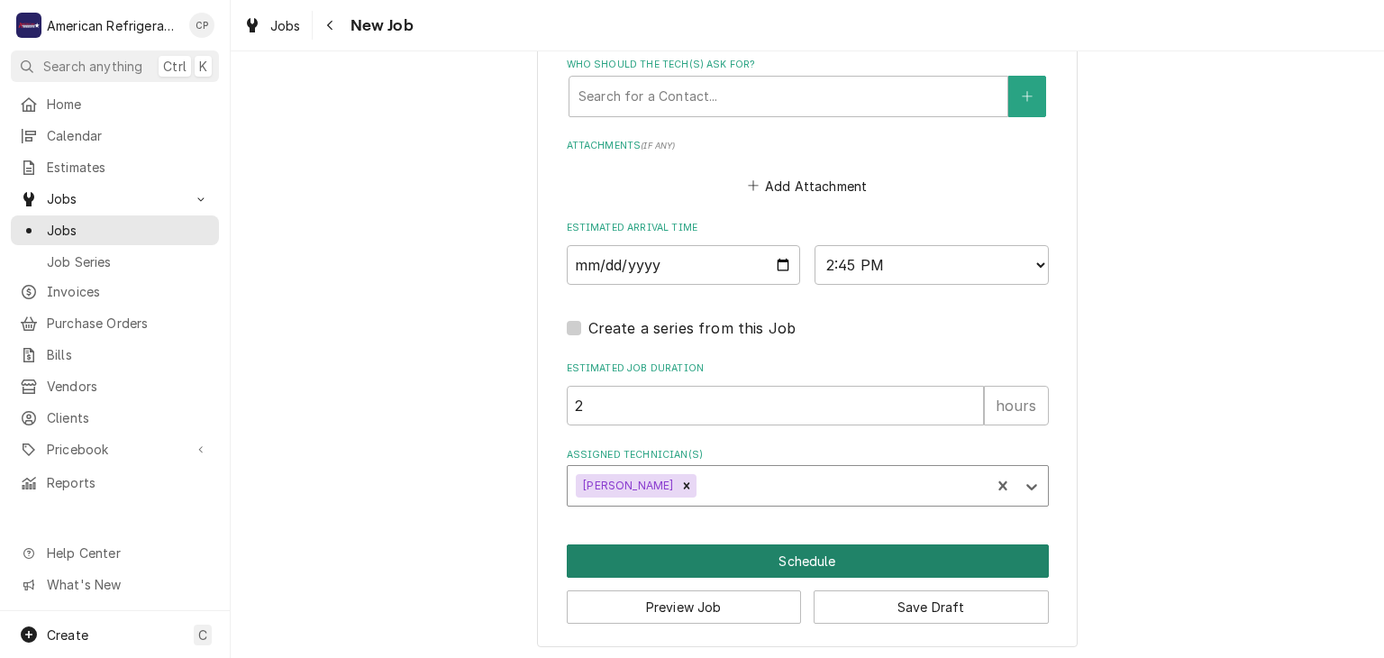
click at [662, 556] on button "Schedule" at bounding box center [808, 560] width 482 height 33
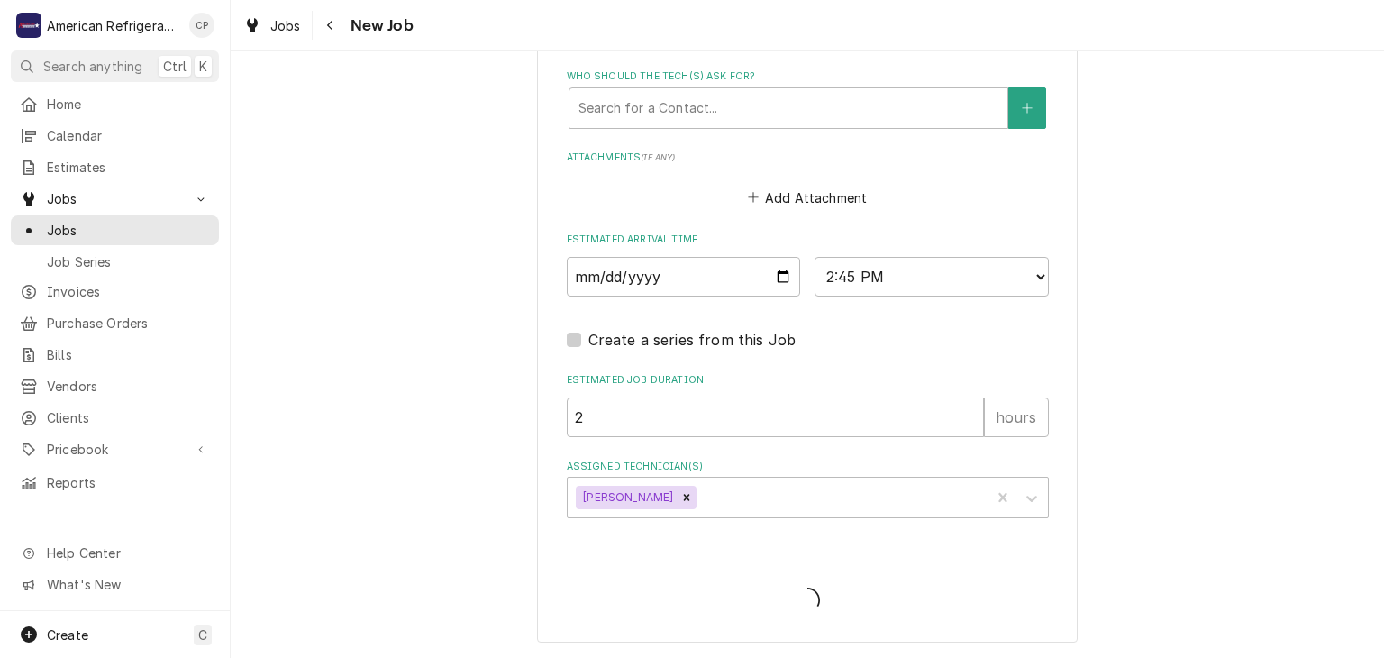
scroll to position [1271, 0]
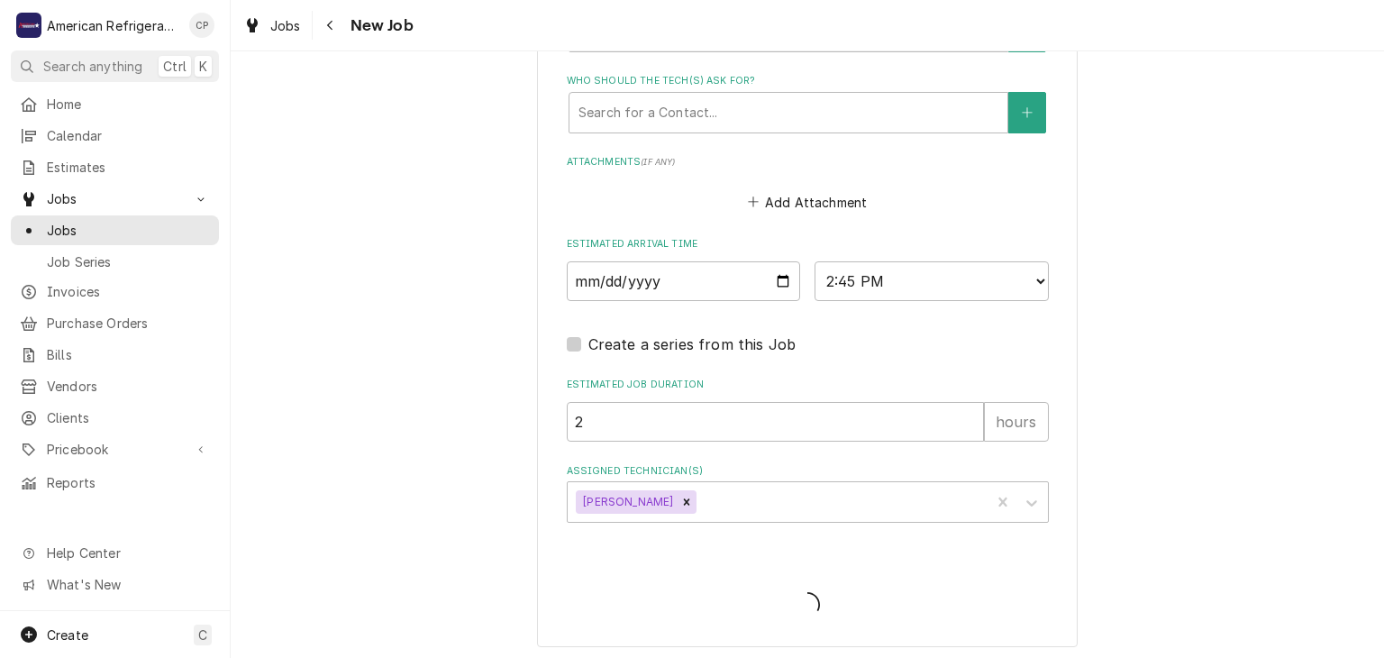
type textarea "x"
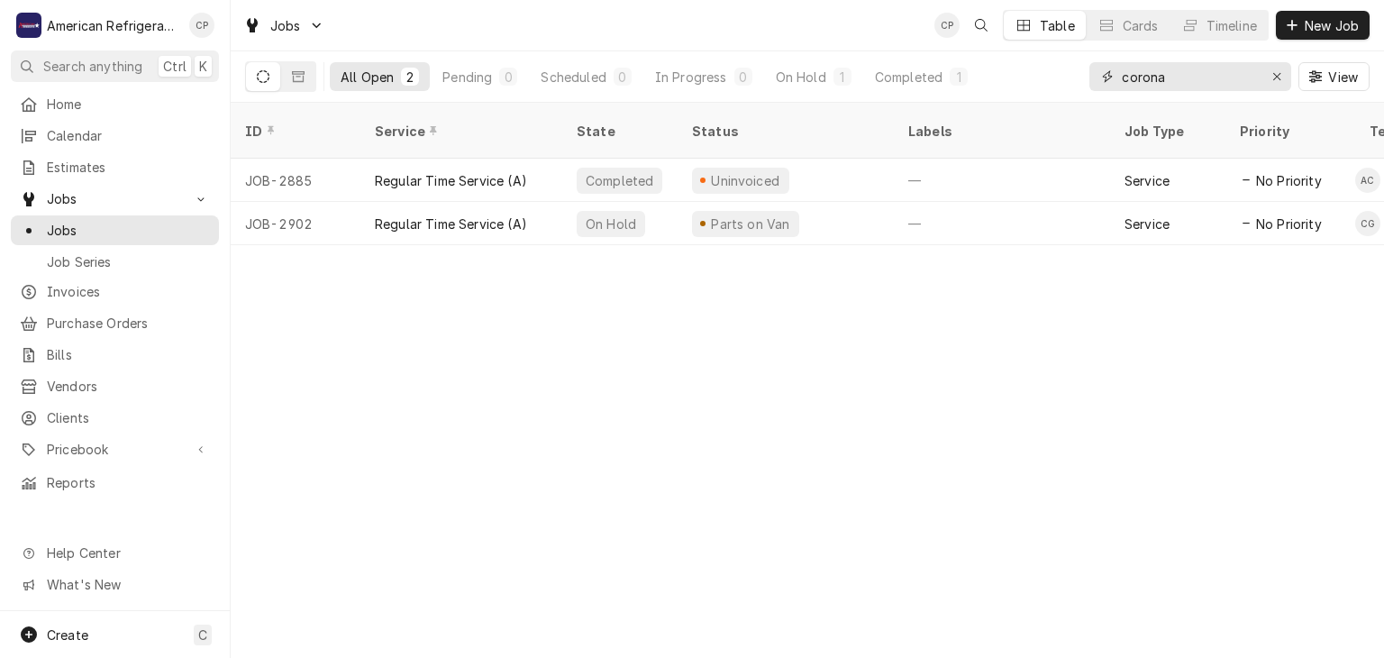
click at [1205, 84] on input "corona" at bounding box center [1189, 76] width 135 height 29
click at [1276, 86] on button "Erase input" at bounding box center [1277, 76] width 29 height 29
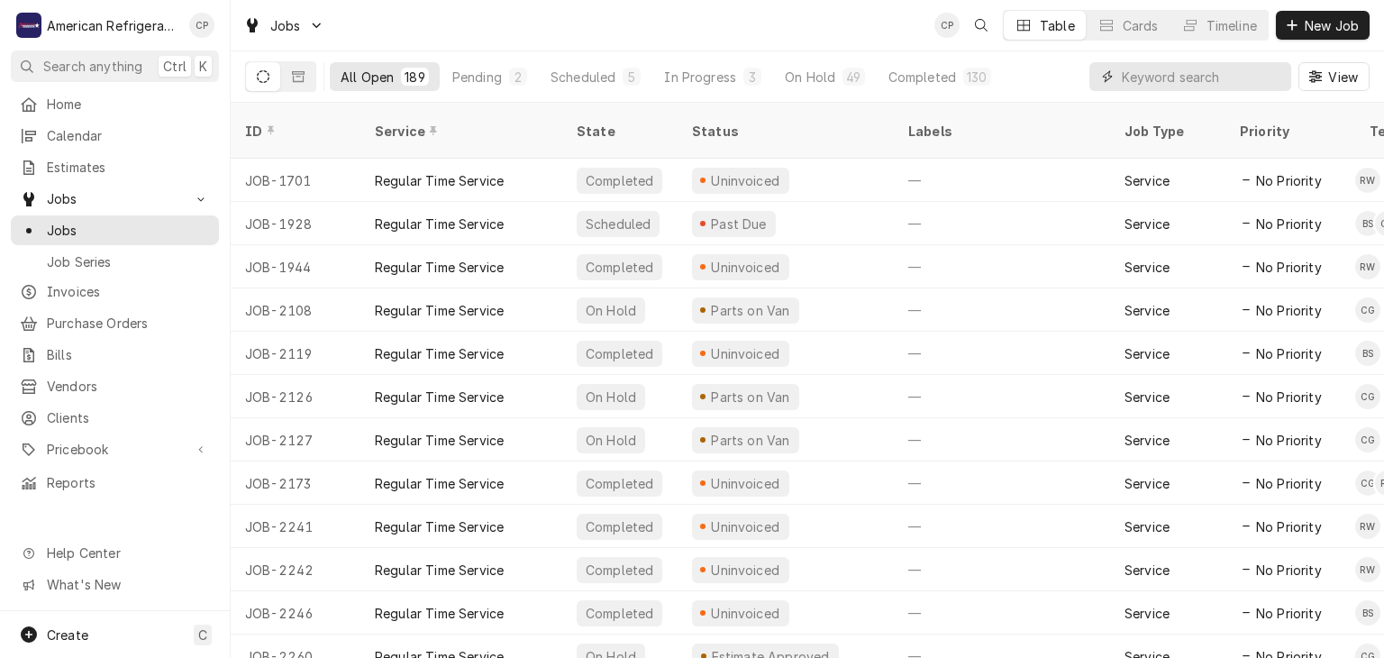
click at [1276, 86] on input "Dynamic Content Wrapper" at bounding box center [1202, 76] width 160 height 29
click at [1213, 76] on input "Dynamic Content Wrapper" at bounding box center [1202, 76] width 160 height 29
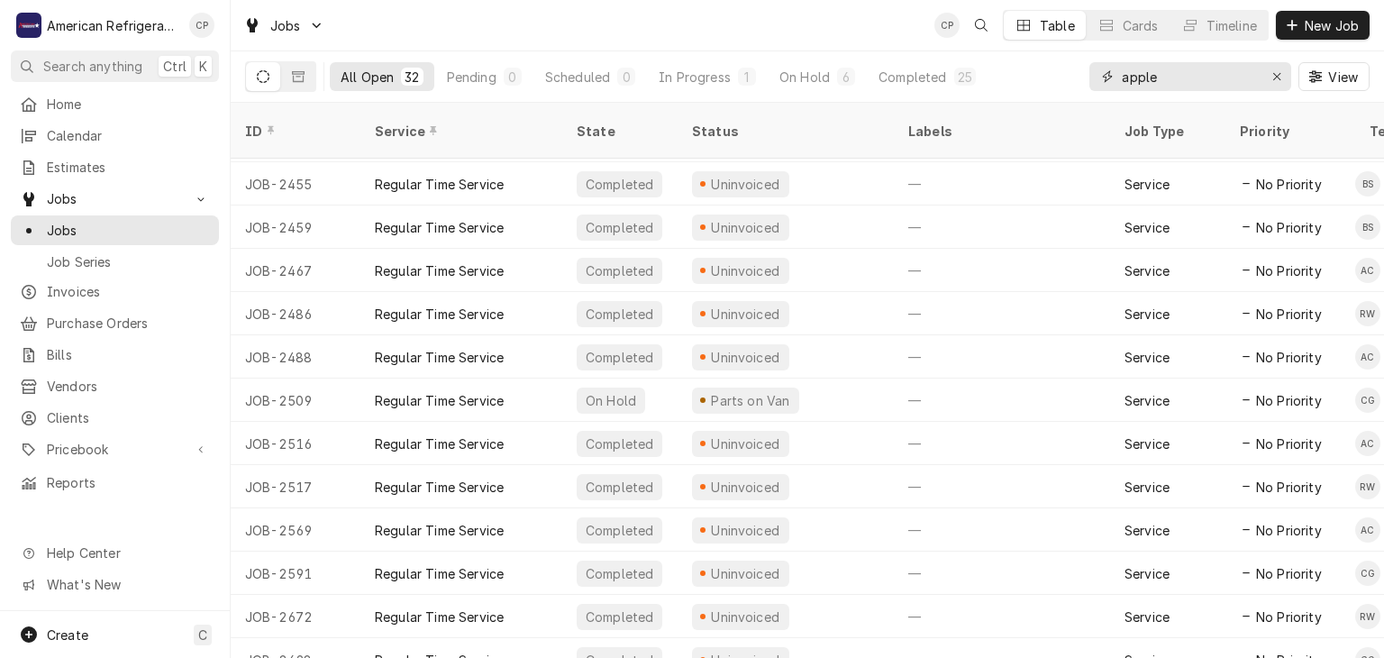
scroll to position [386, 0]
click at [1174, 62] on input "apple" at bounding box center [1189, 76] width 135 height 29
type input "freddy"
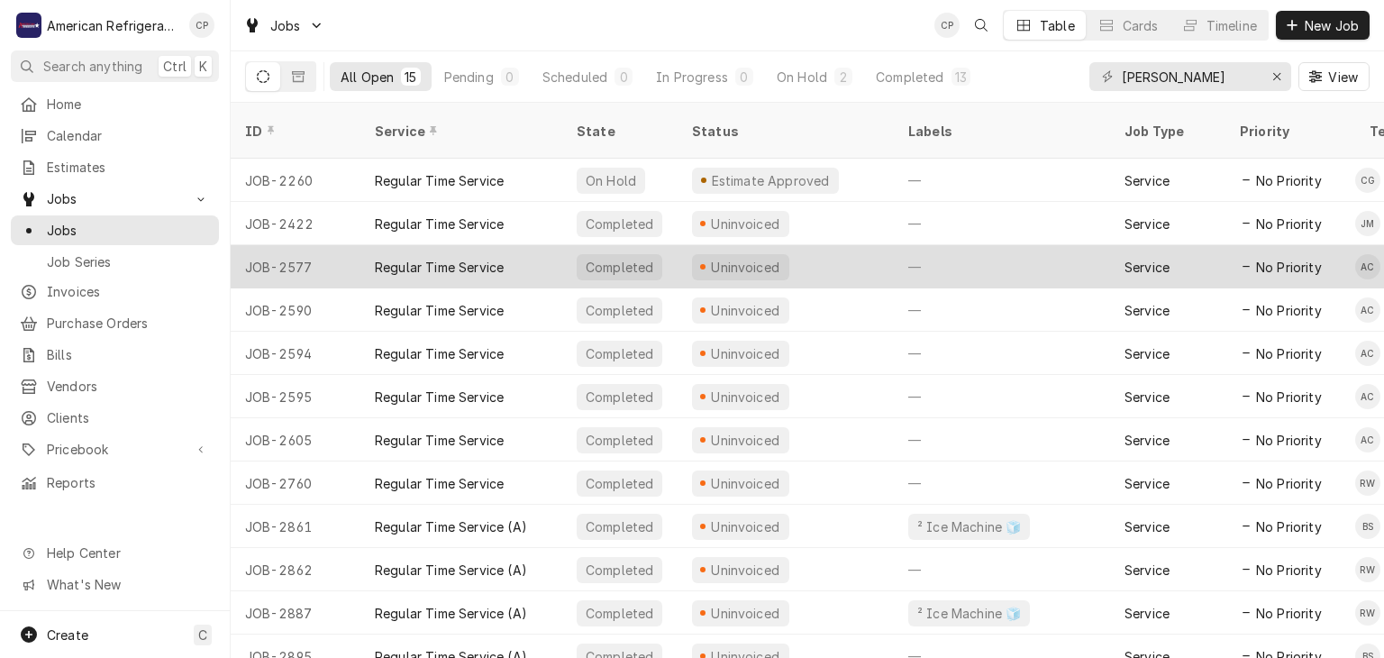
click at [503, 245] on div "Regular Time Service" at bounding box center [461, 266] width 202 height 43
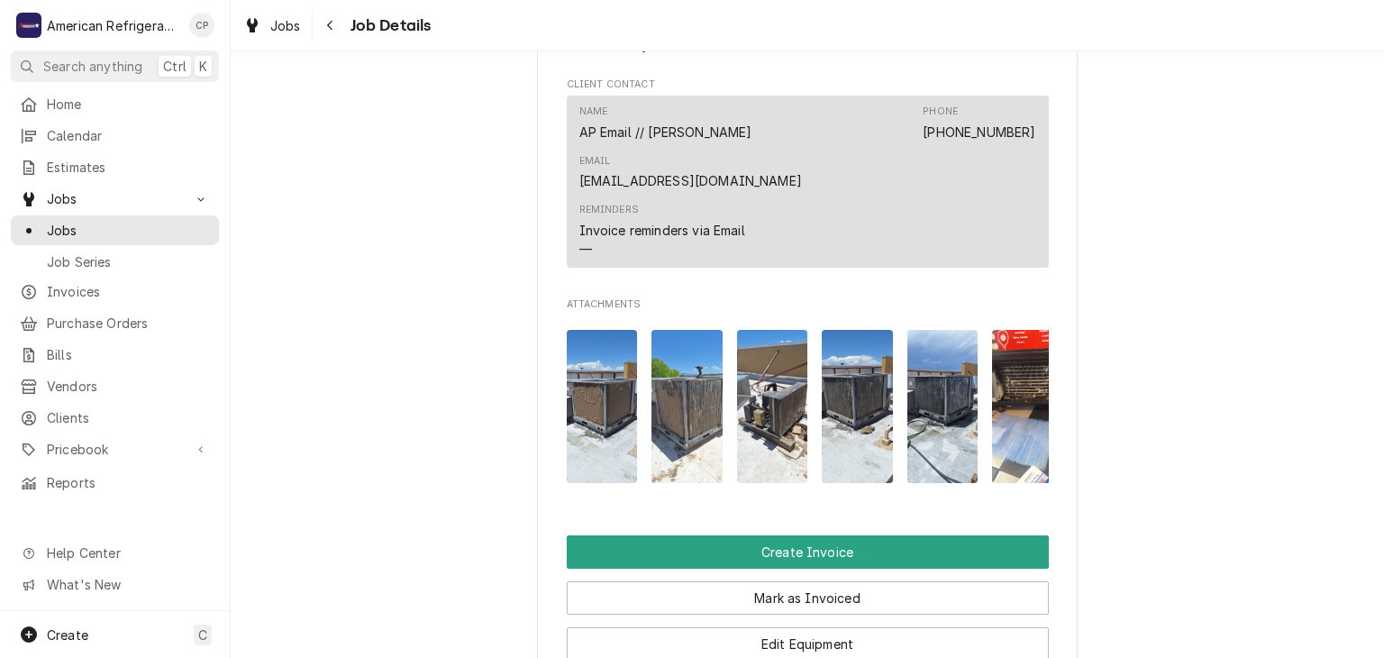
scroll to position [1020, 0]
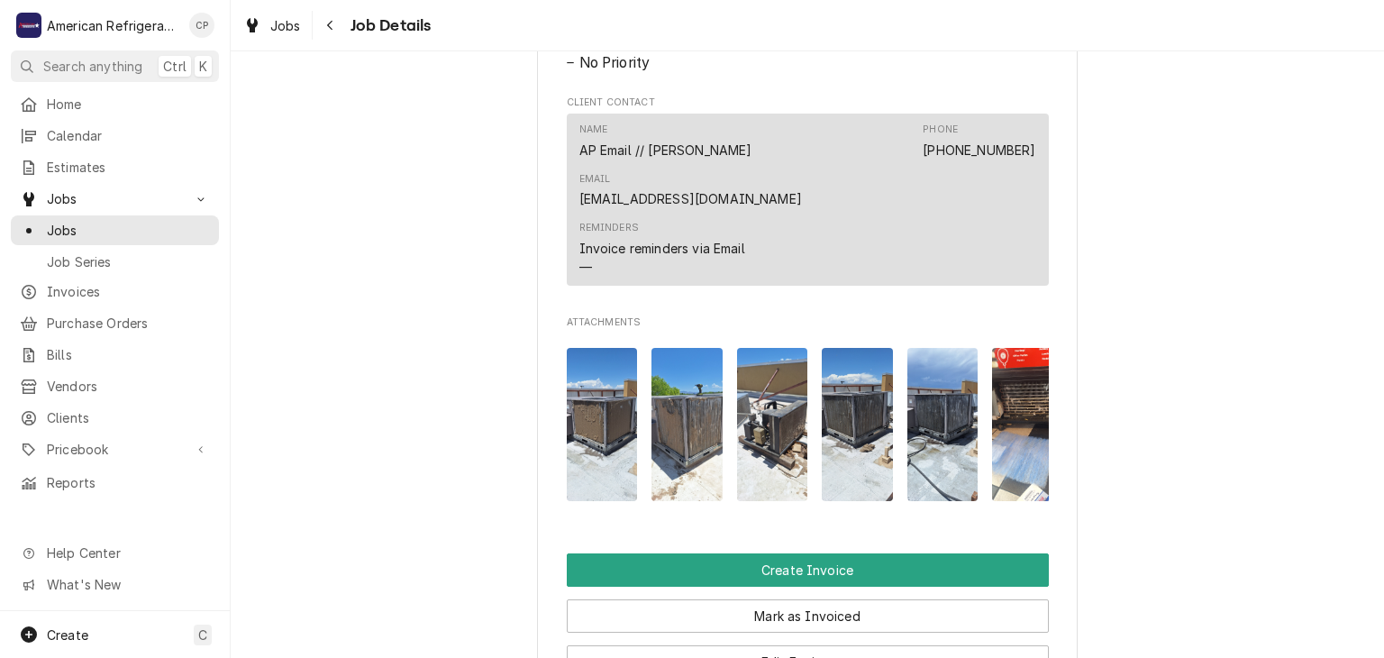
click at [589, 413] on img "Attachments" at bounding box center [602, 425] width 71 height 154
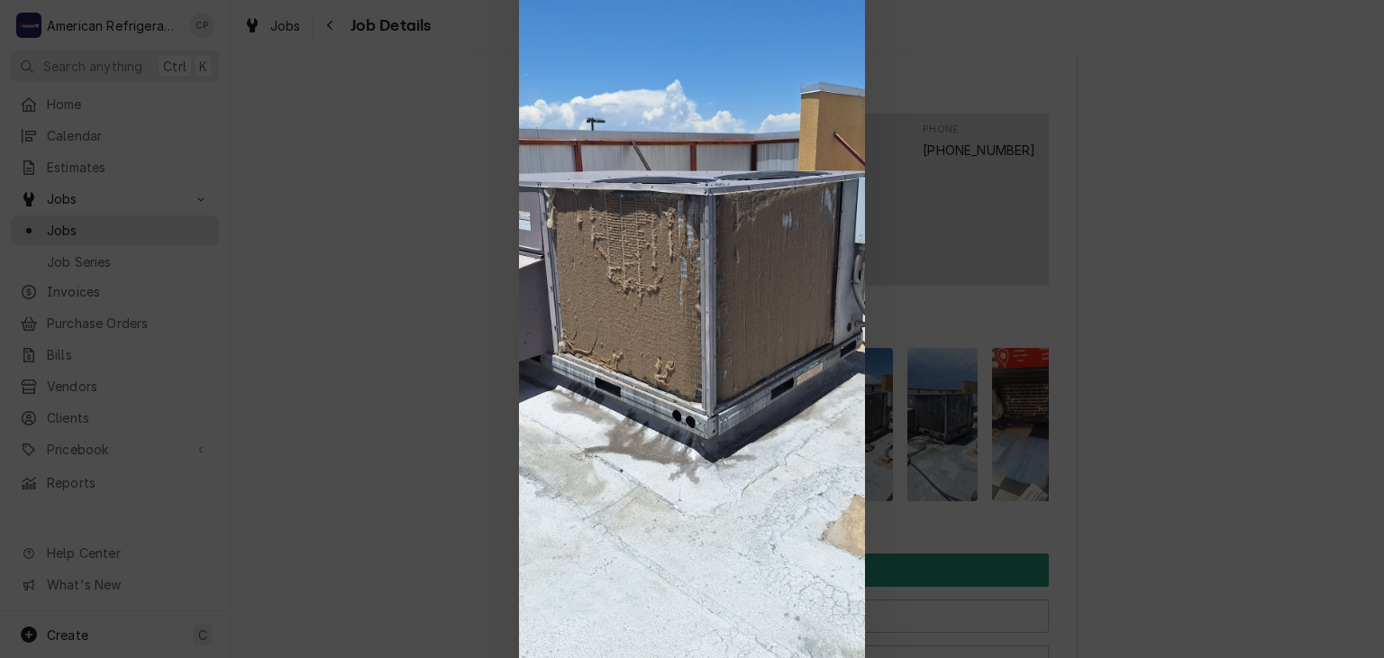
click at [379, 351] on div at bounding box center [692, 329] width 1384 height 658
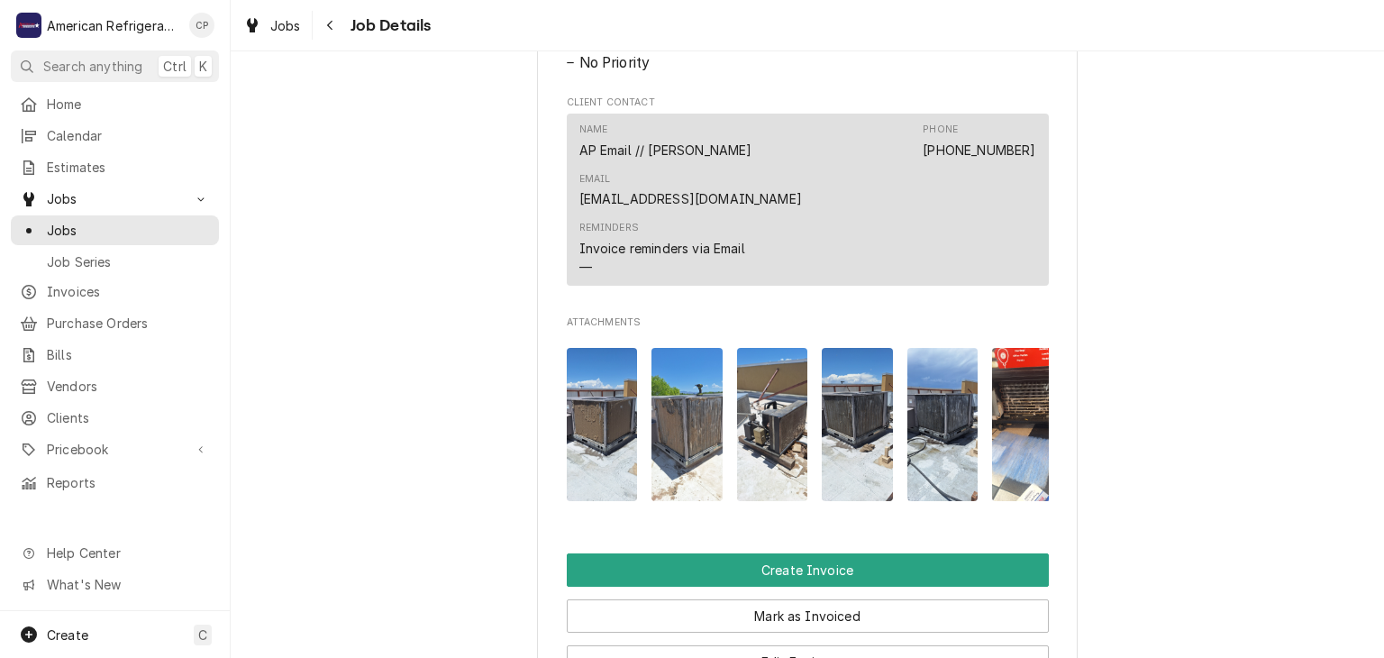
click at [679, 367] on img "Attachments" at bounding box center [687, 425] width 71 height 154
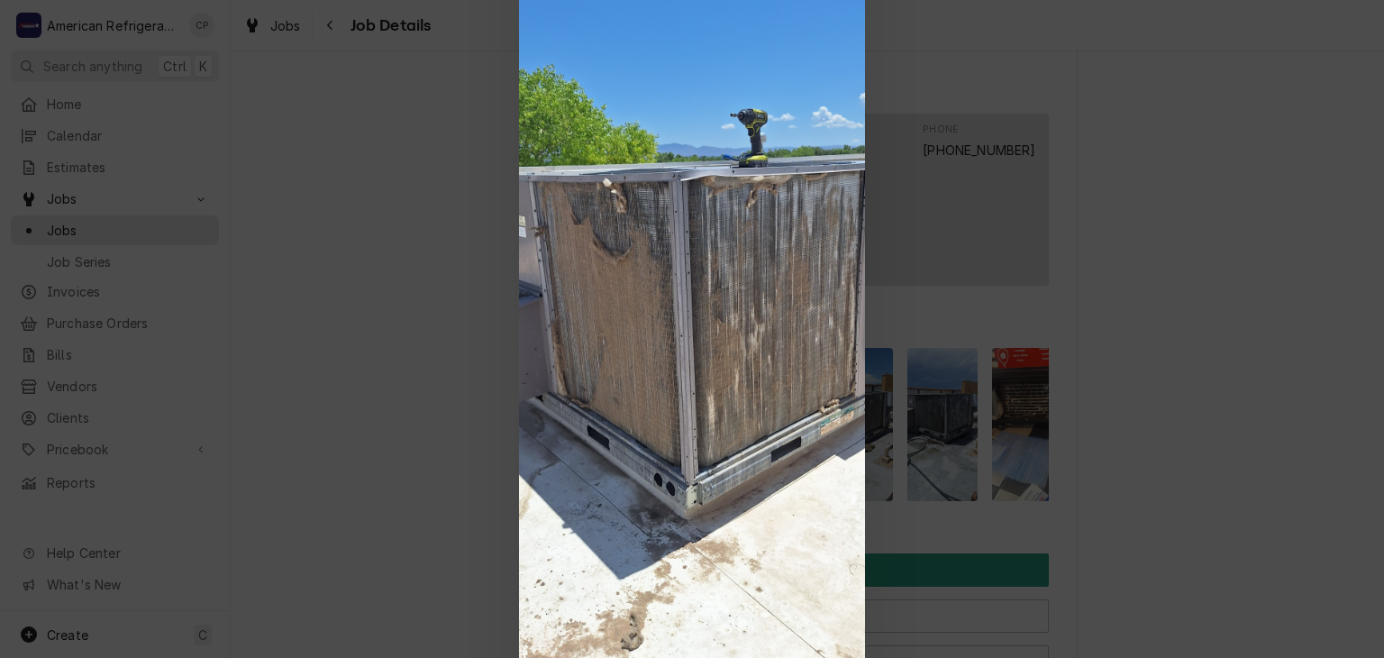
click at [368, 300] on div at bounding box center [692, 329] width 1384 height 658
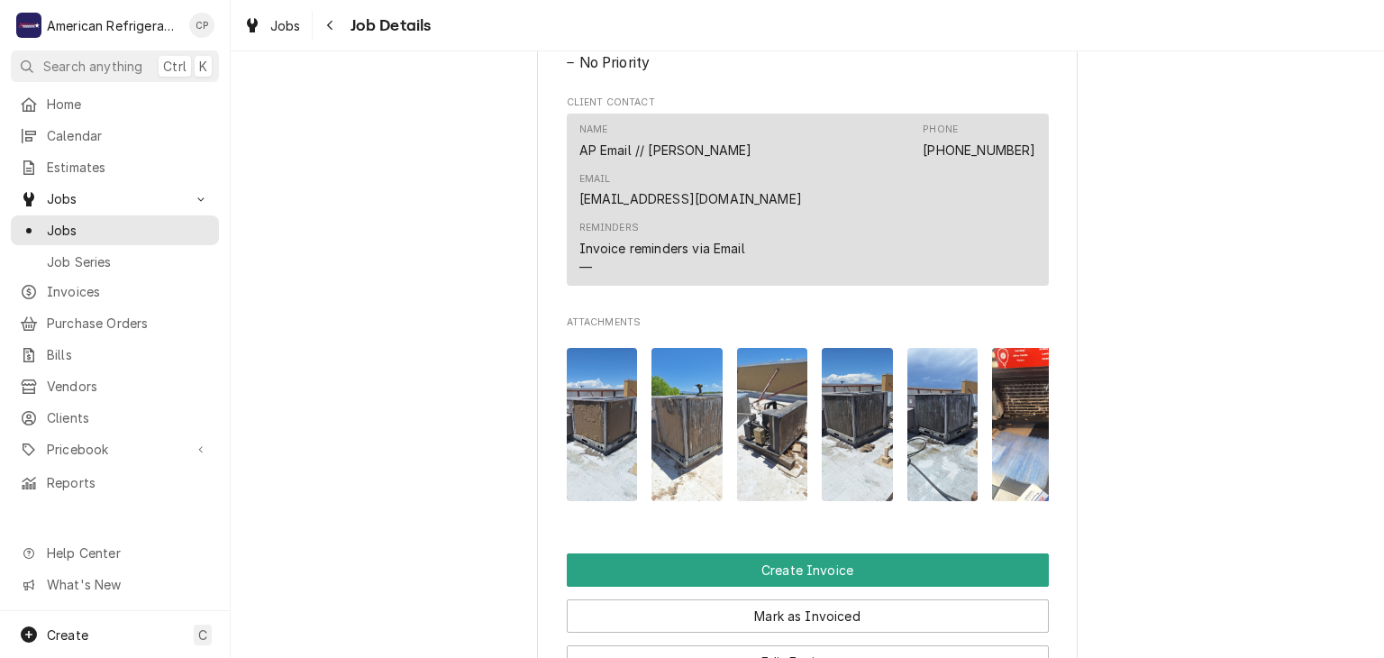
click at [798, 358] on img "Attachments" at bounding box center [772, 425] width 71 height 154
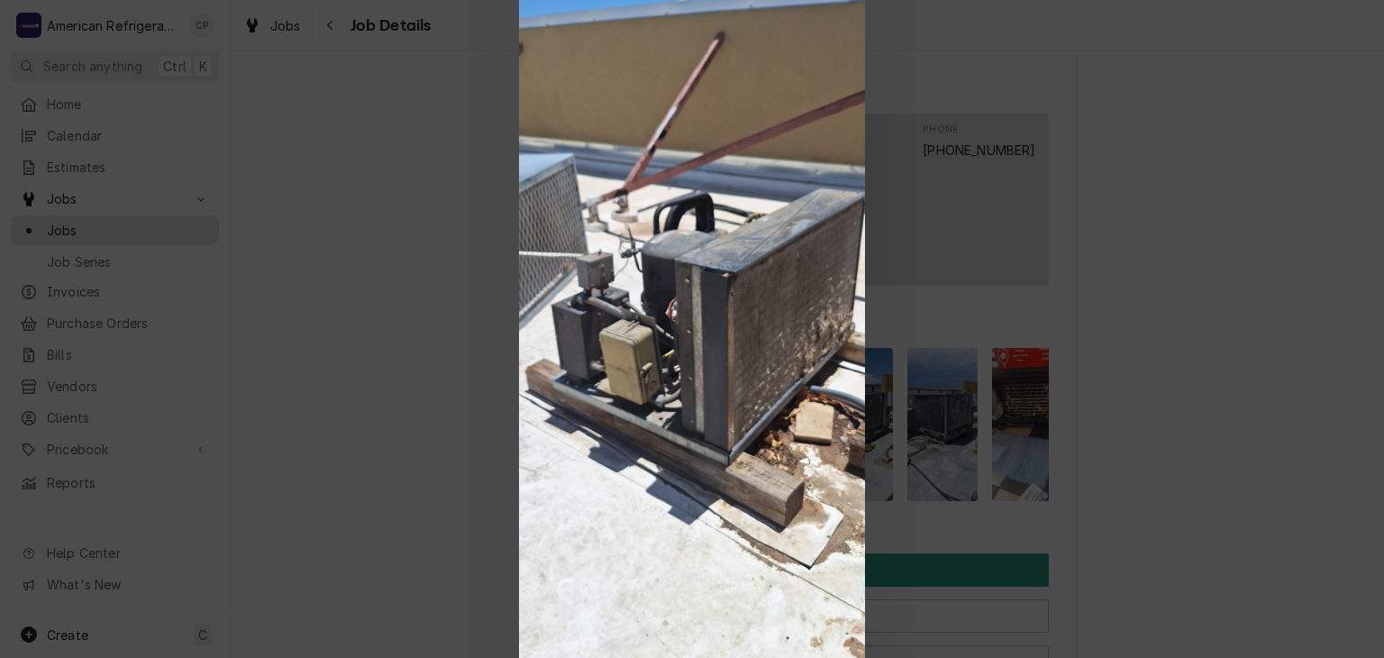
click at [412, 255] on div at bounding box center [692, 329] width 1384 height 658
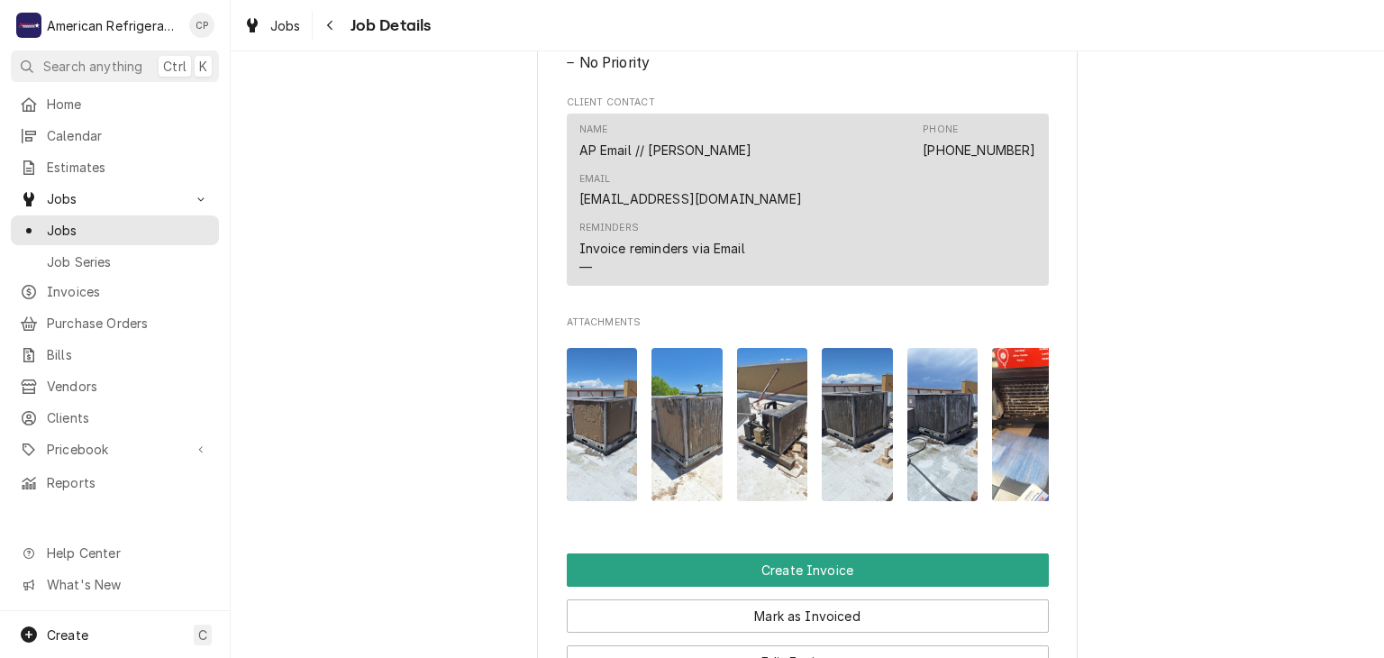
click at [846, 358] on img "Attachments" at bounding box center [857, 425] width 71 height 154
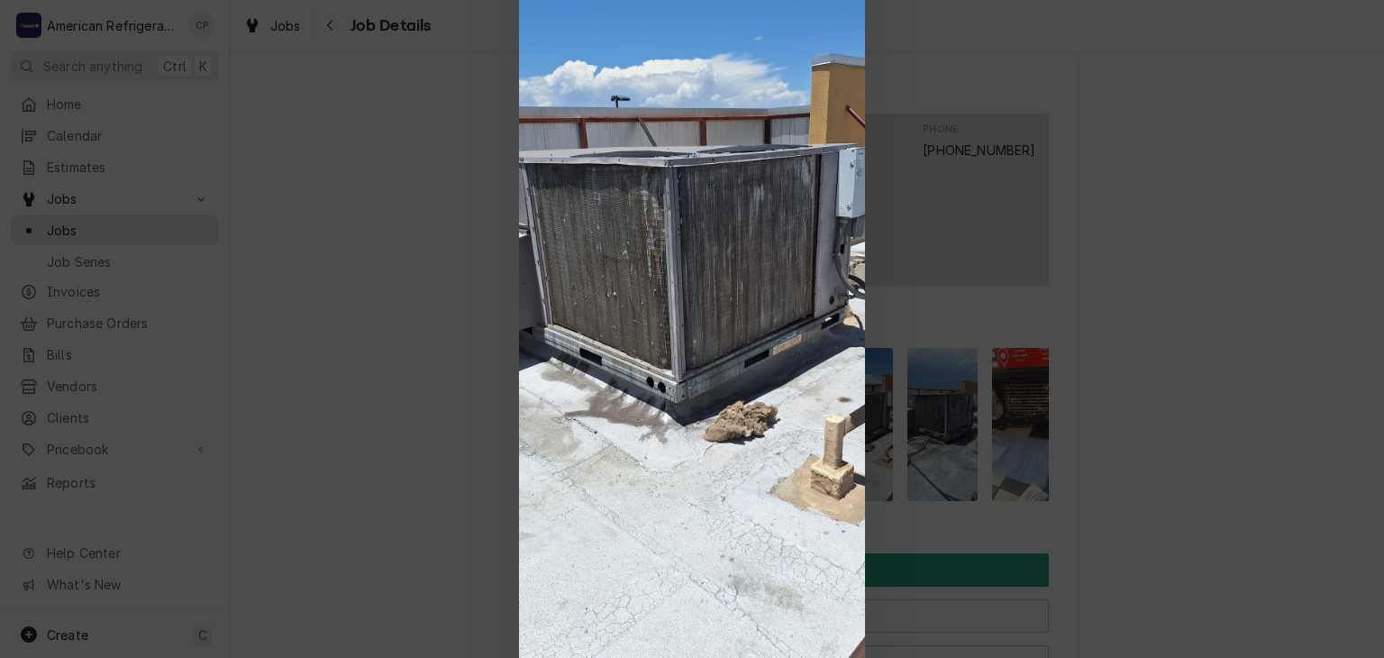
click at [327, 291] on div at bounding box center [692, 329] width 1384 height 658
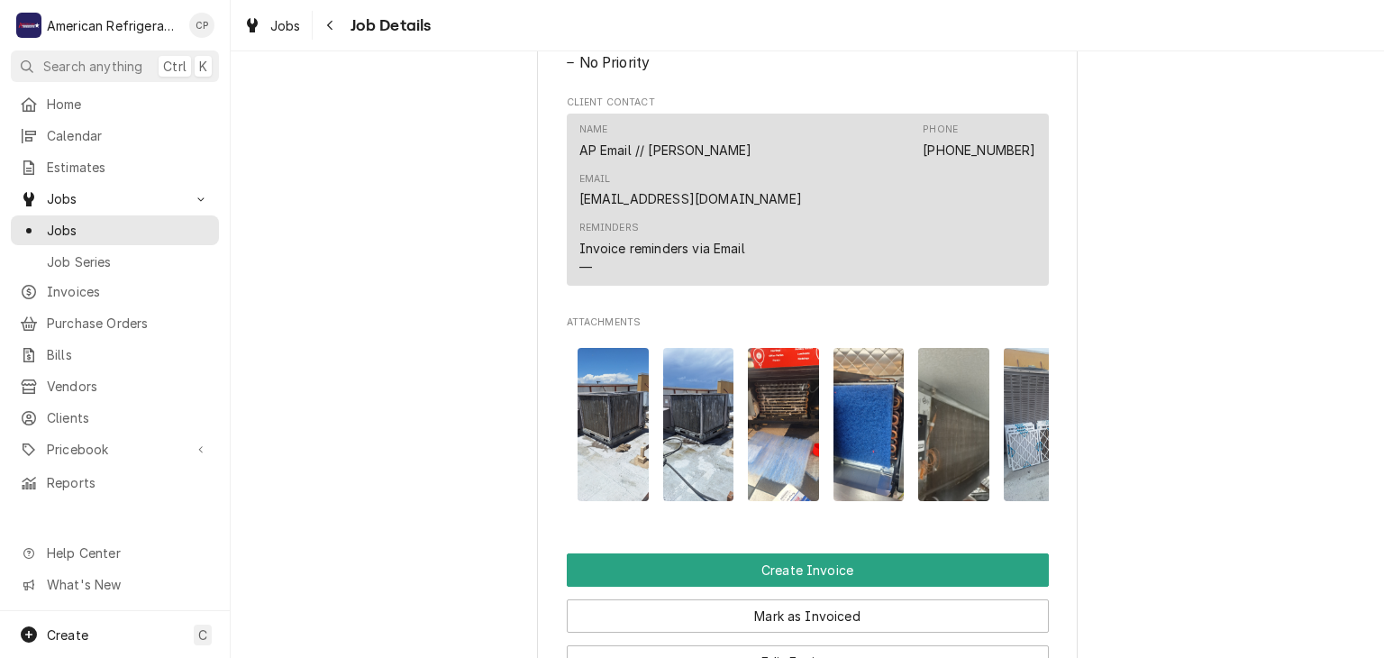
scroll to position [0, 248]
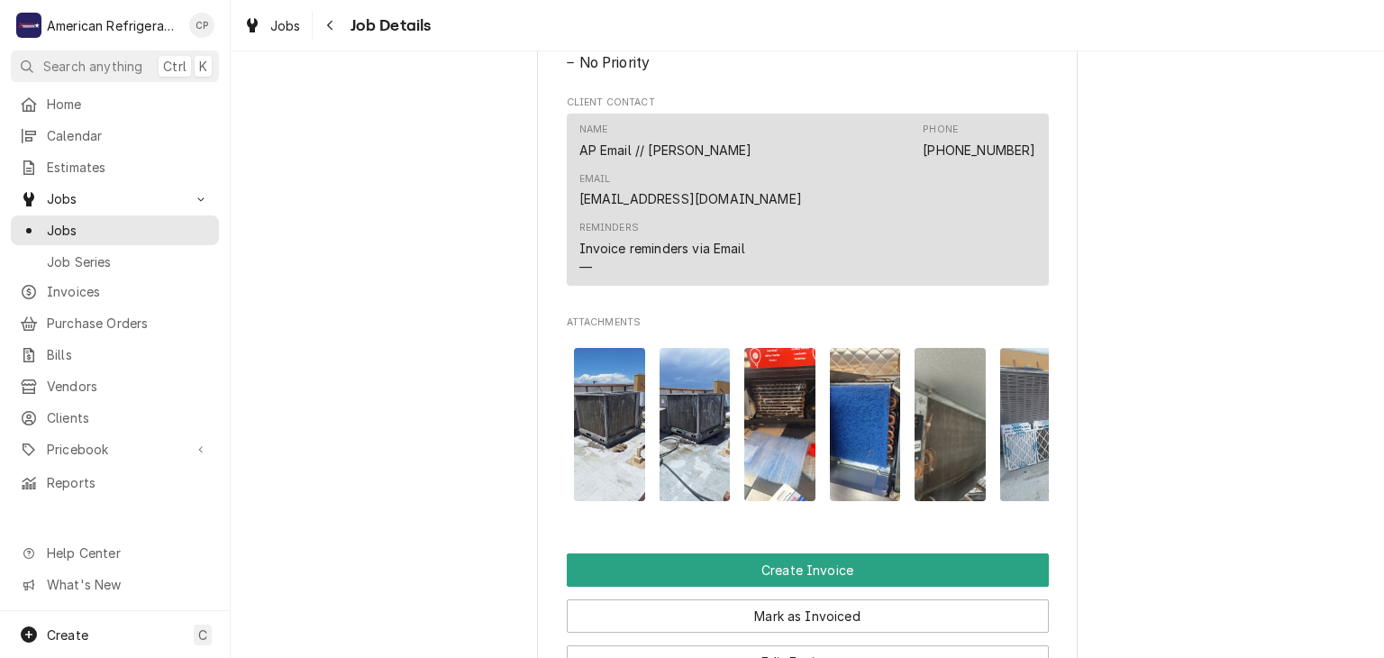
click at [793, 376] on img "Attachments" at bounding box center [779, 425] width 71 height 154
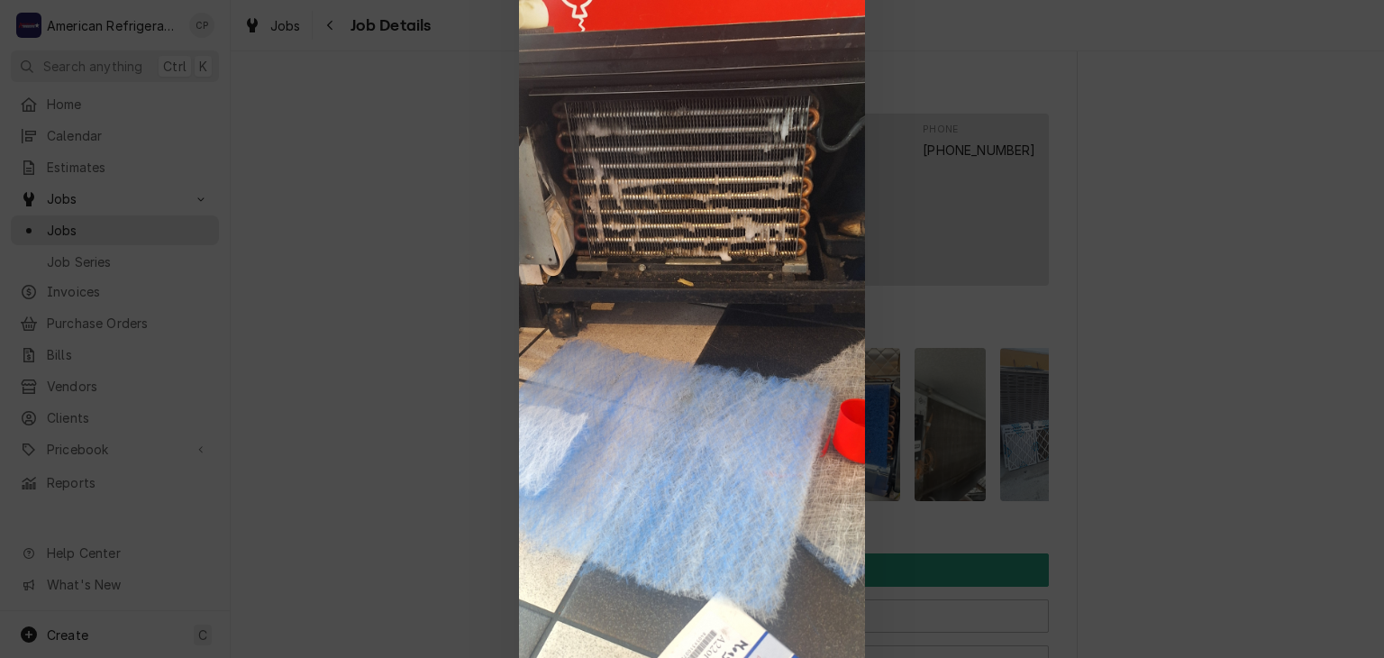
click at [362, 312] on div at bounding box center [692, 329] width 1384 height 658
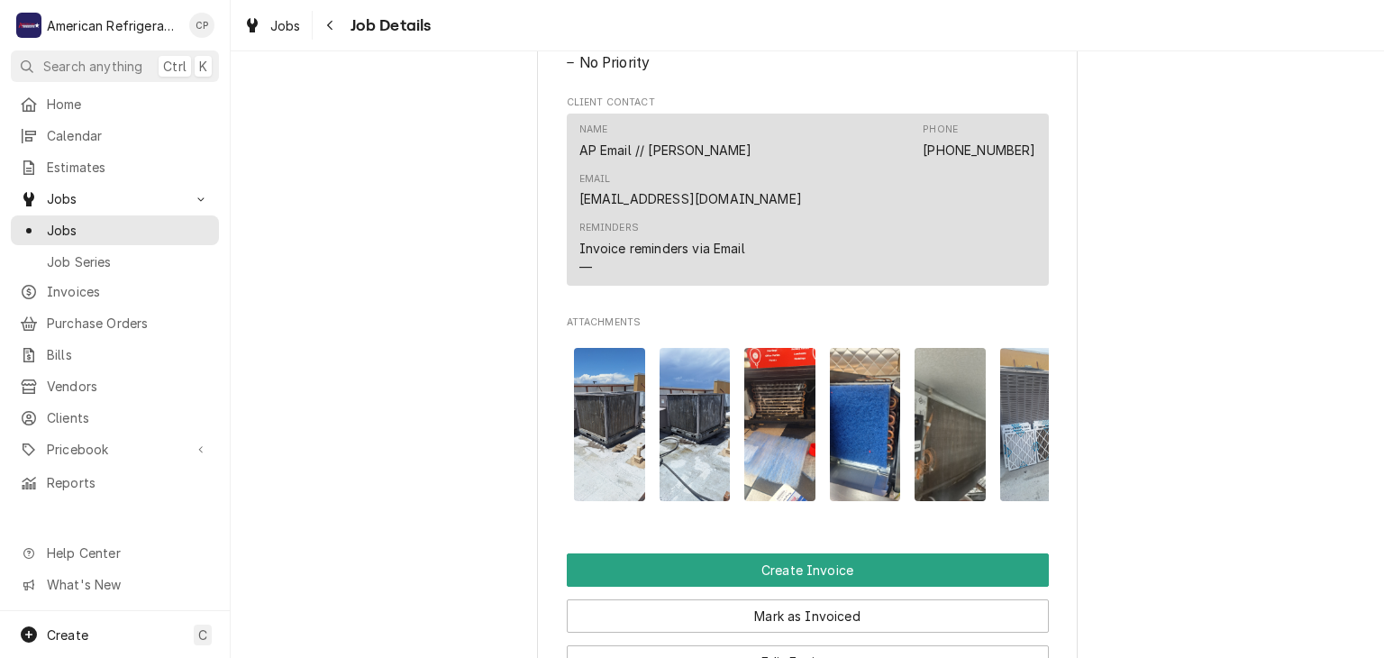
click at [866, 402] on img "Attachments" at bounding box center [865, 425] width 71 height 154
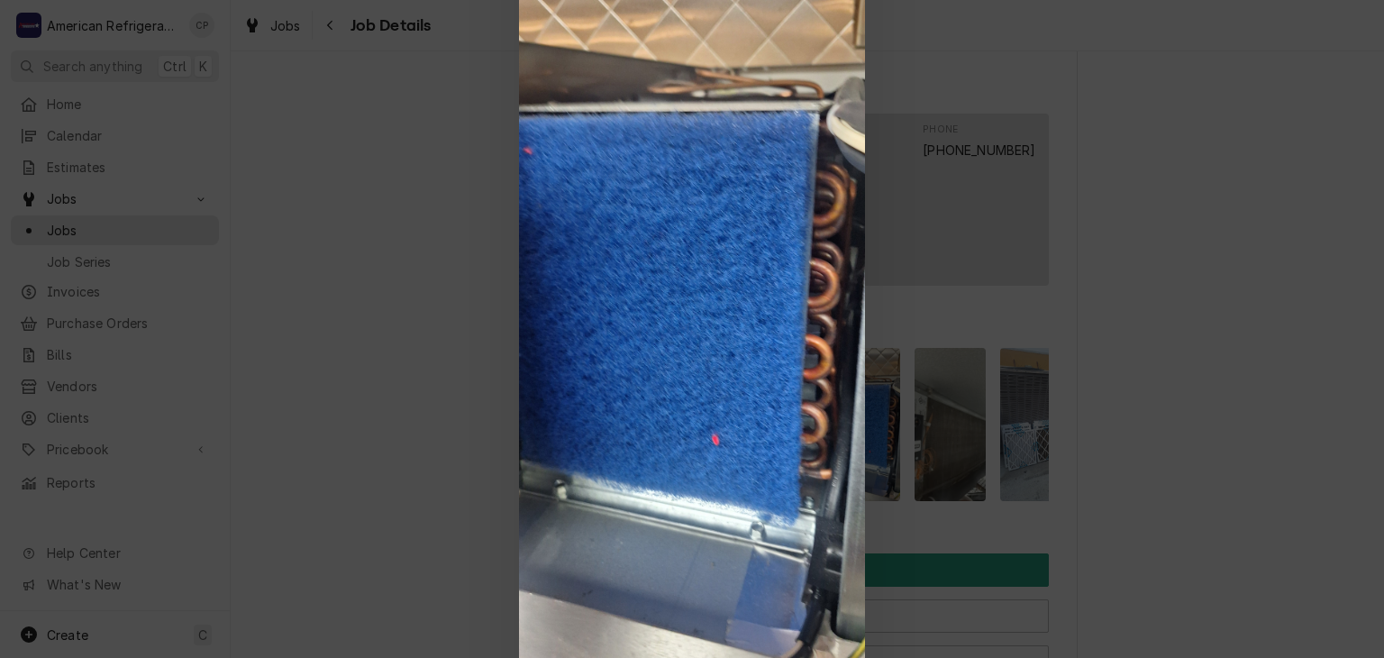
click at [1008, 405] on div at bounding box center [692, 329] width 1384 height 658
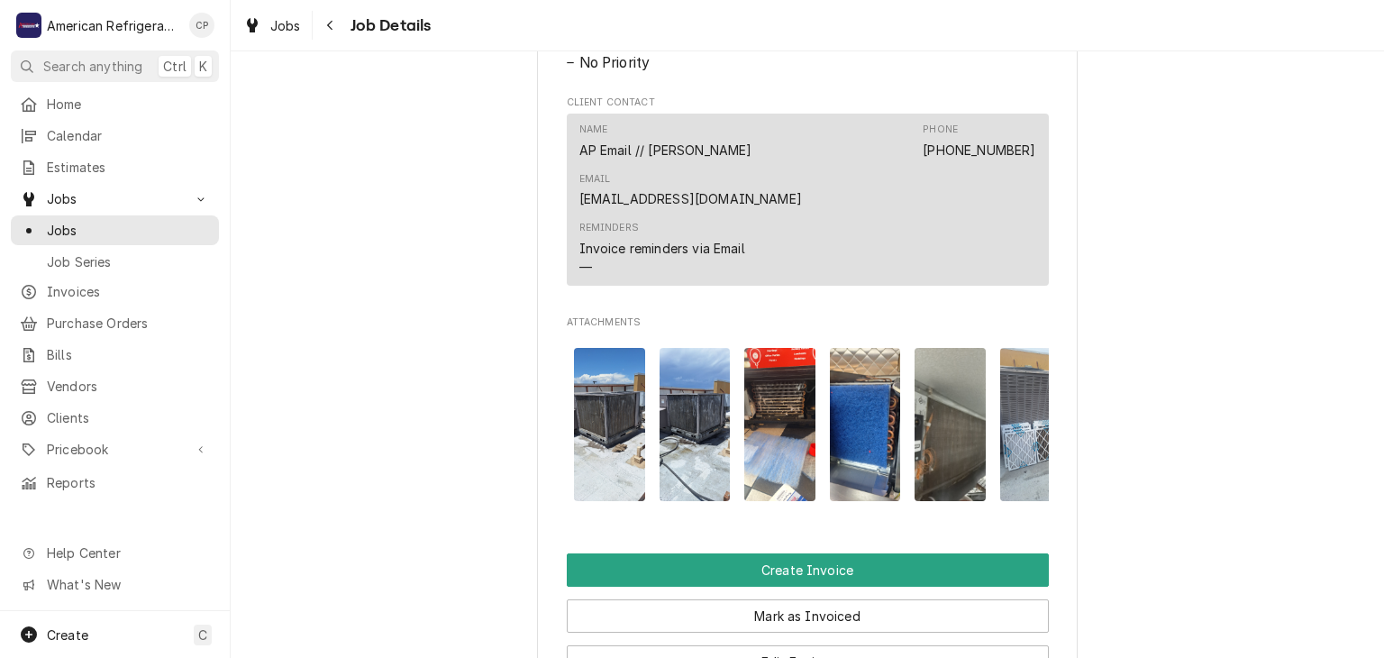
click at [966, 405] on img "Attachments" at bounding box center [950, 425] width 71 height 154
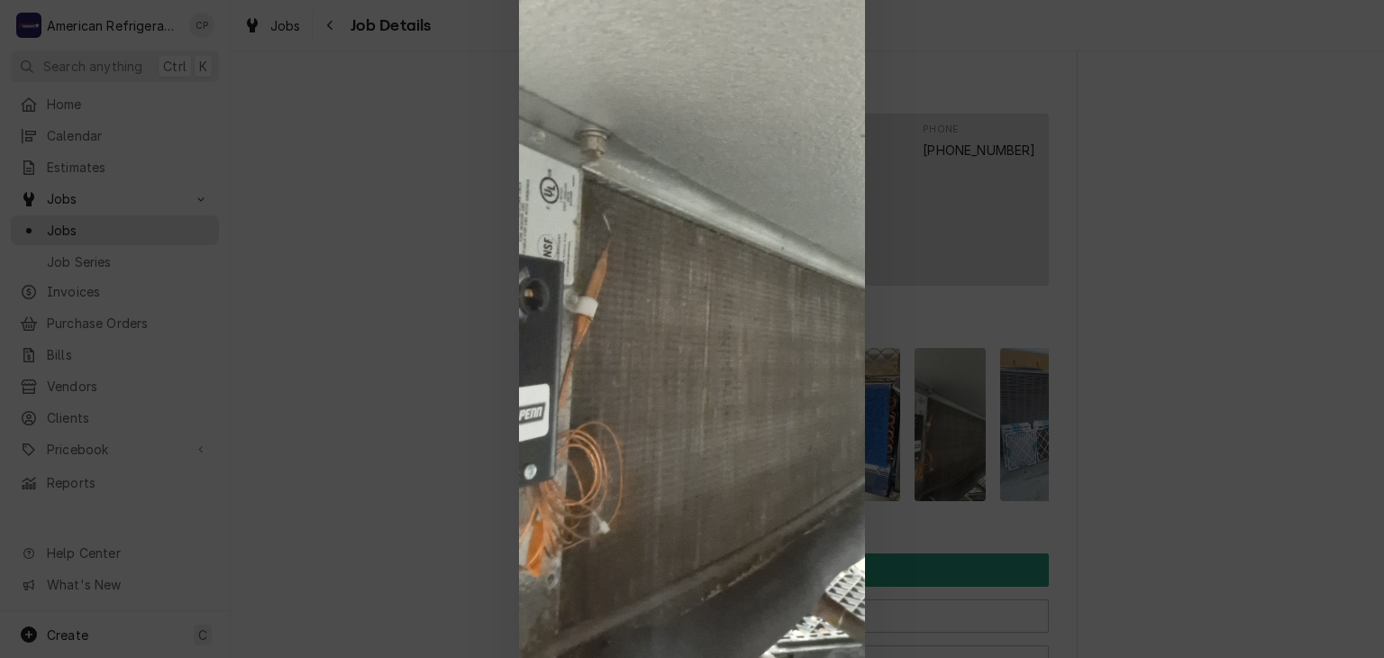
click at [966, 405] on div at bounding box center [692, 329] width 1384 height 658
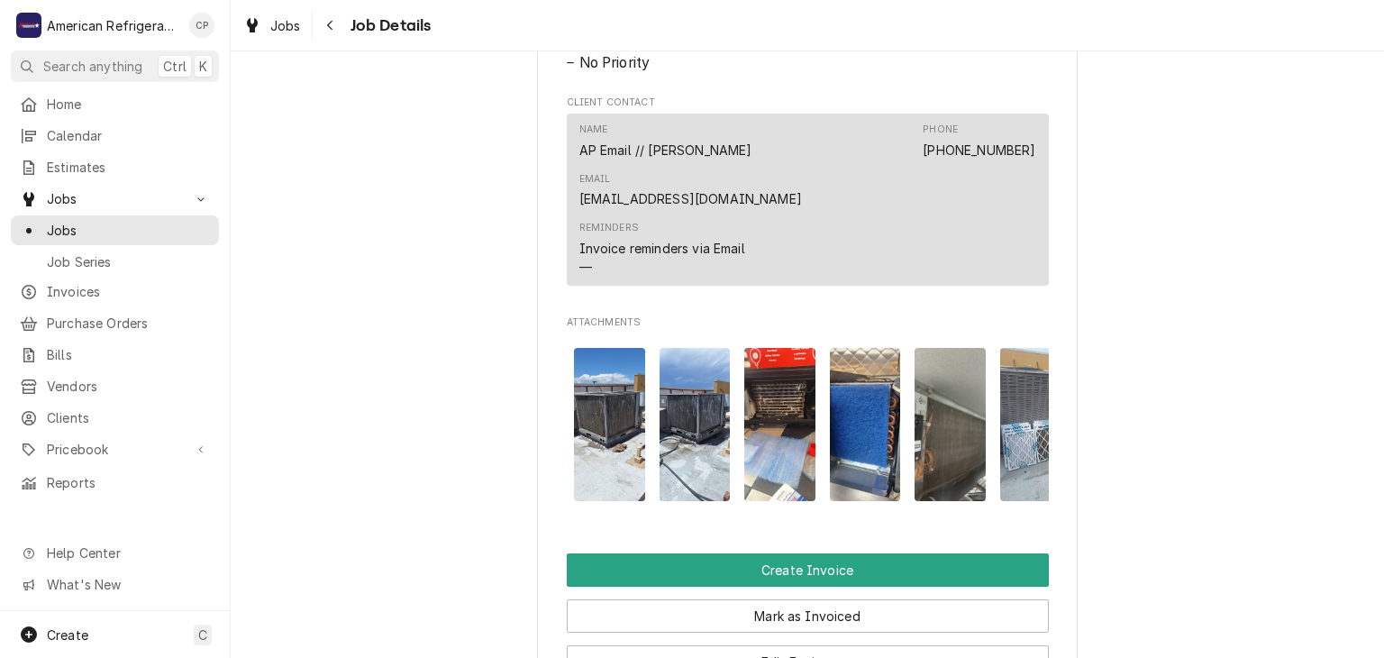
click at [1004, 404] on img "Attachments" at bounding box center [1035, 425] width 71 height 154
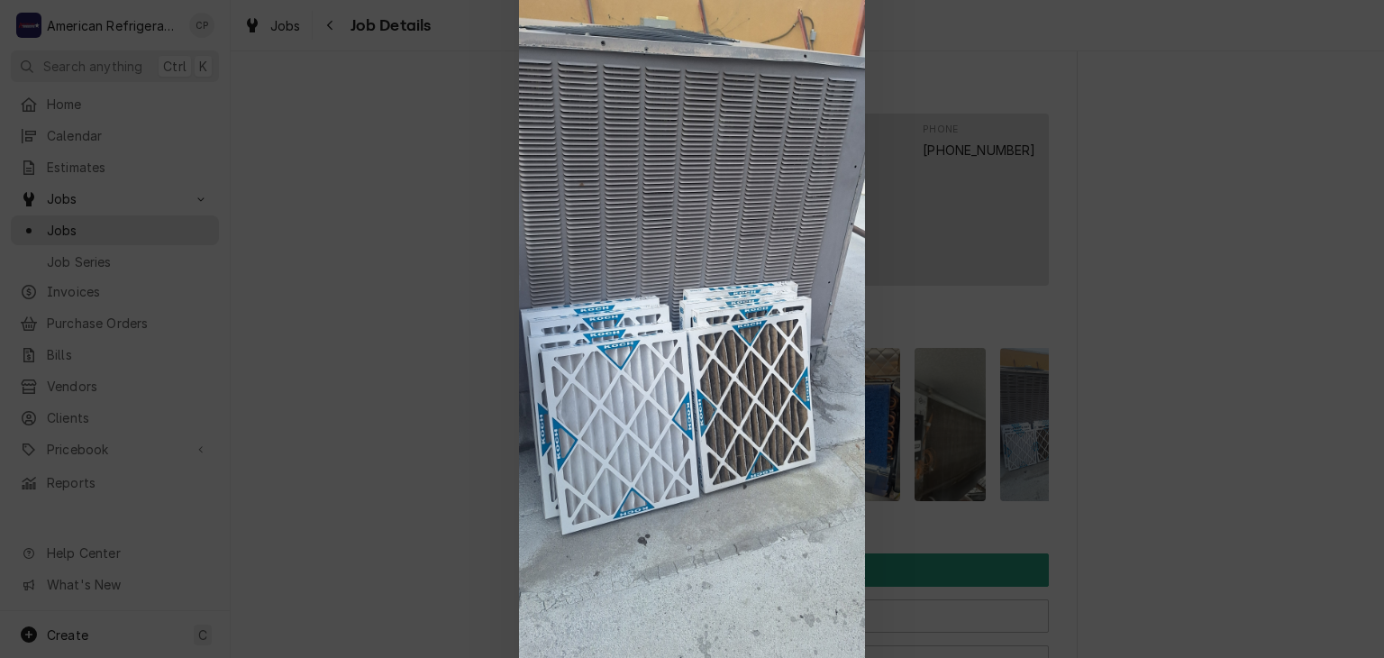
click at [1004, 404] on div at bounding box center [692, 329] width 1384 height 658
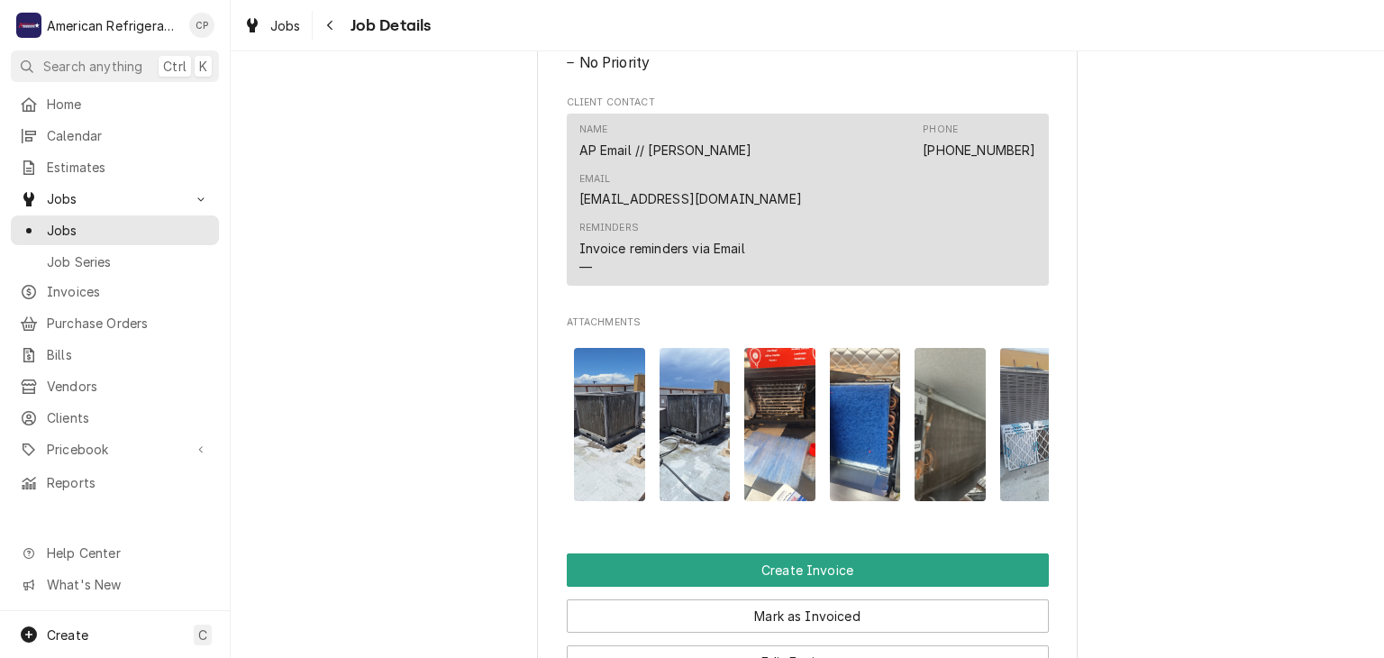
scroll to position [0, 369]
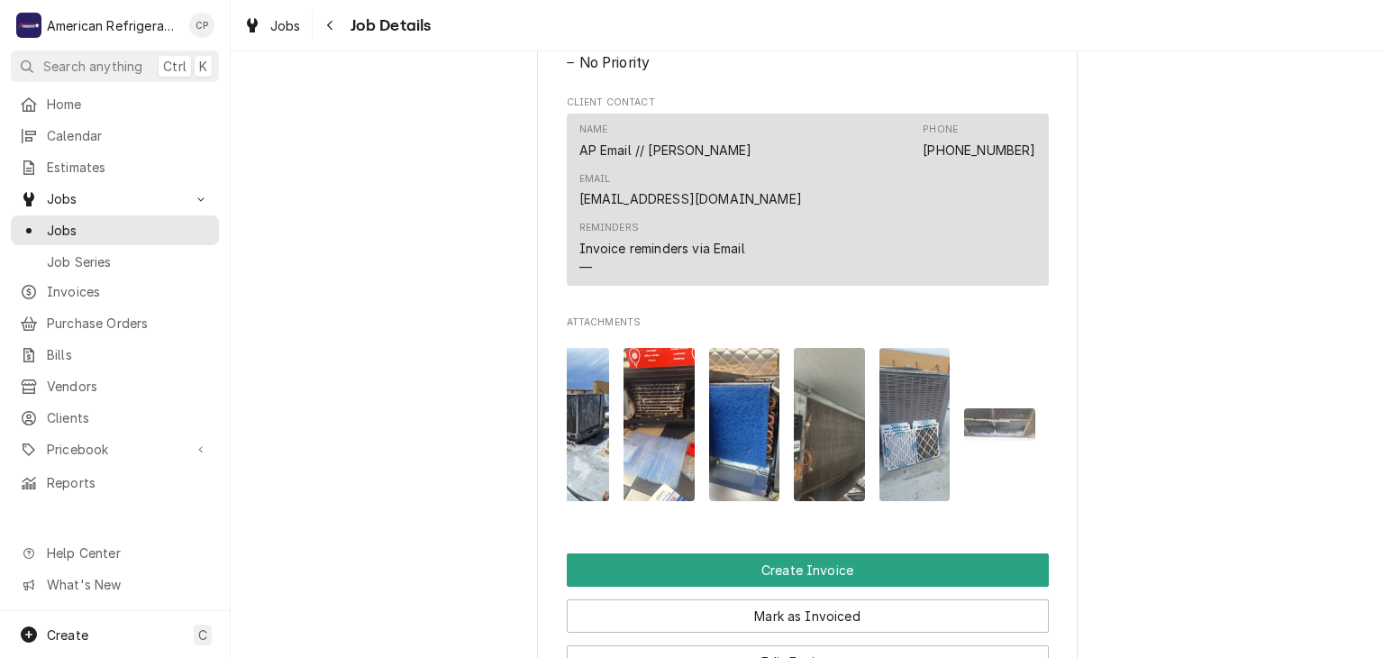
click at [984, 408] on img "Attachments" at bounding box center [999, 424] width 71 height 32
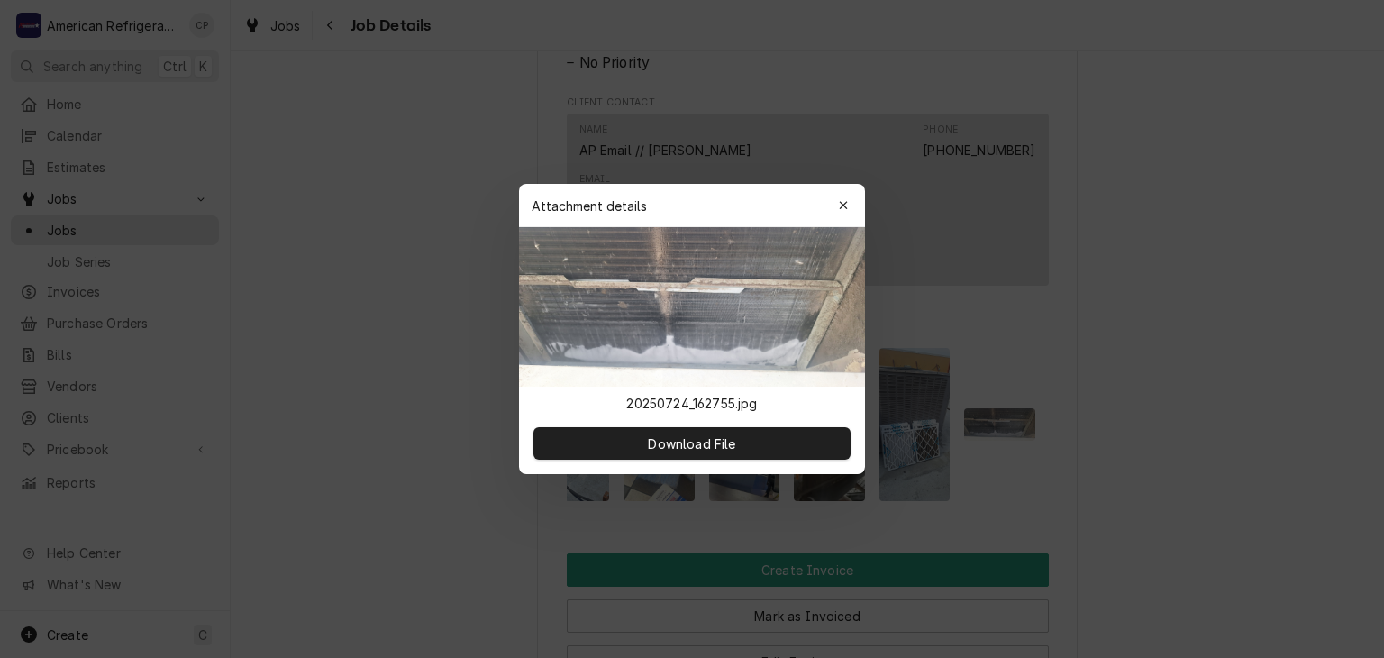
click at [984, 395] on div at bounding box center [692, 329] width 1384 height 658
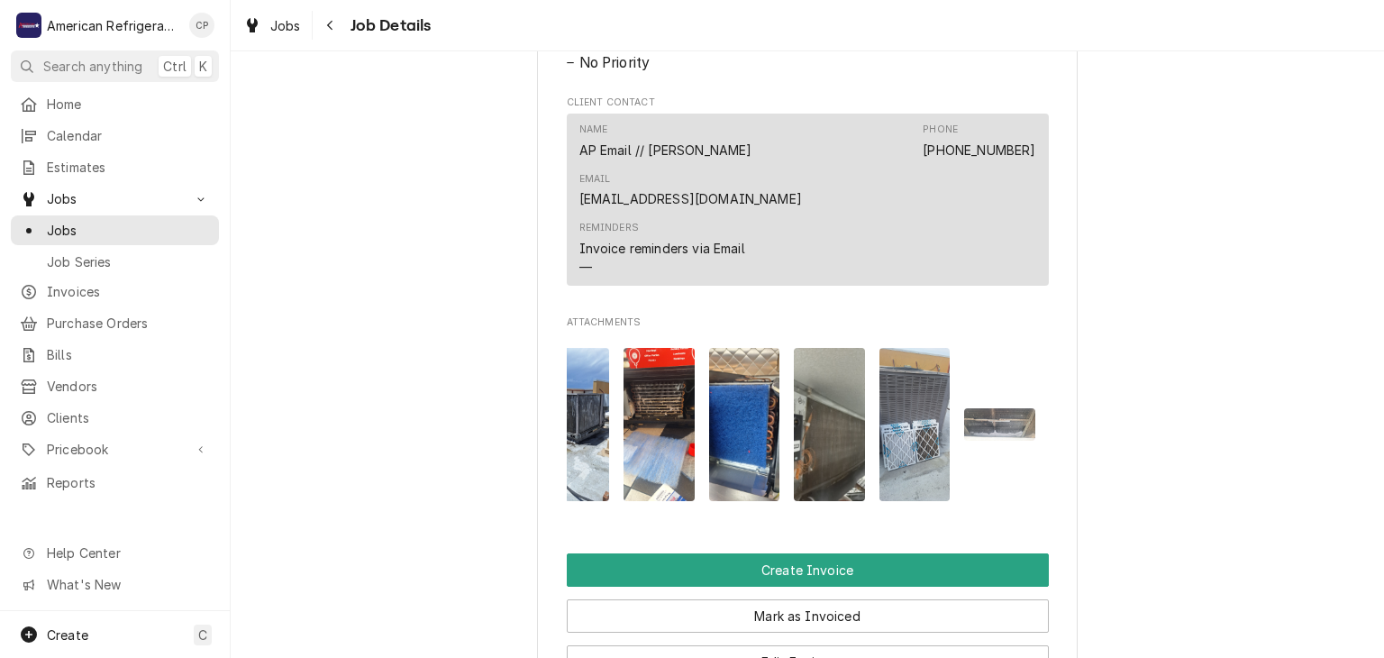
click at [984, 408] on img "Attachments" at bounding box center [999, 424] width 71 height 32
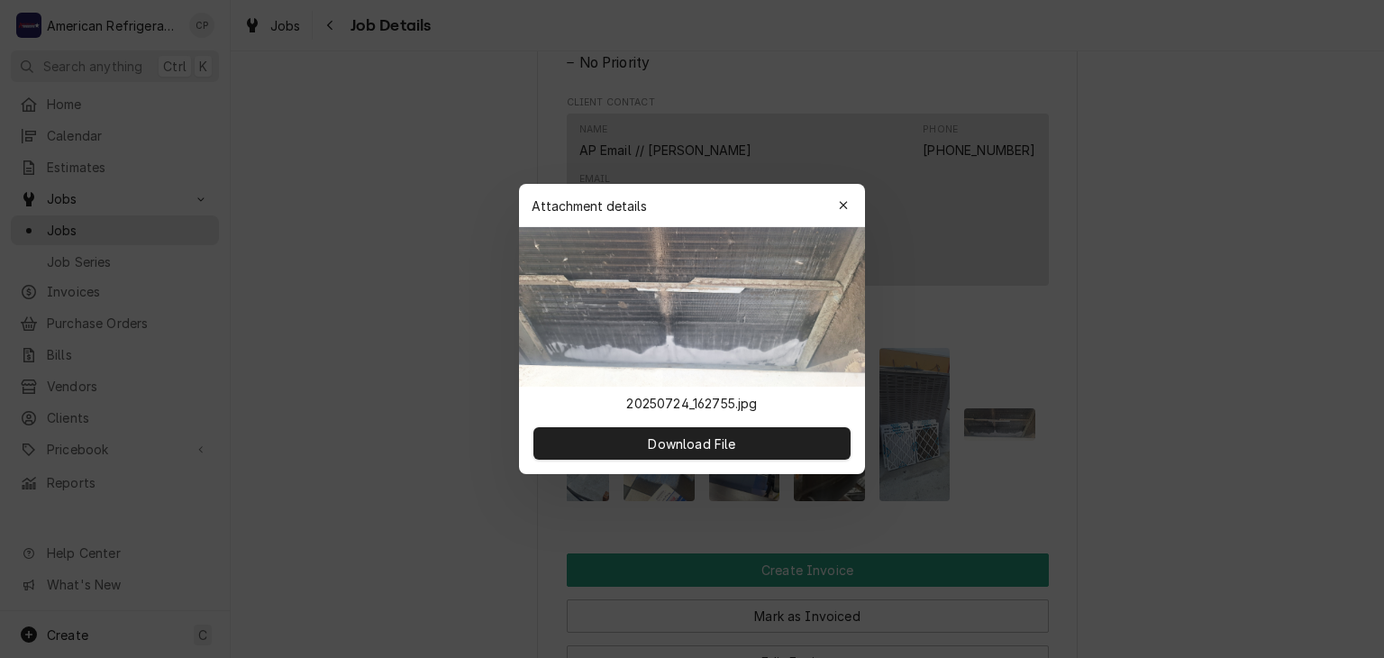
click at [984, 395] on div at bounding box center [692, 329] width 1384 height 658
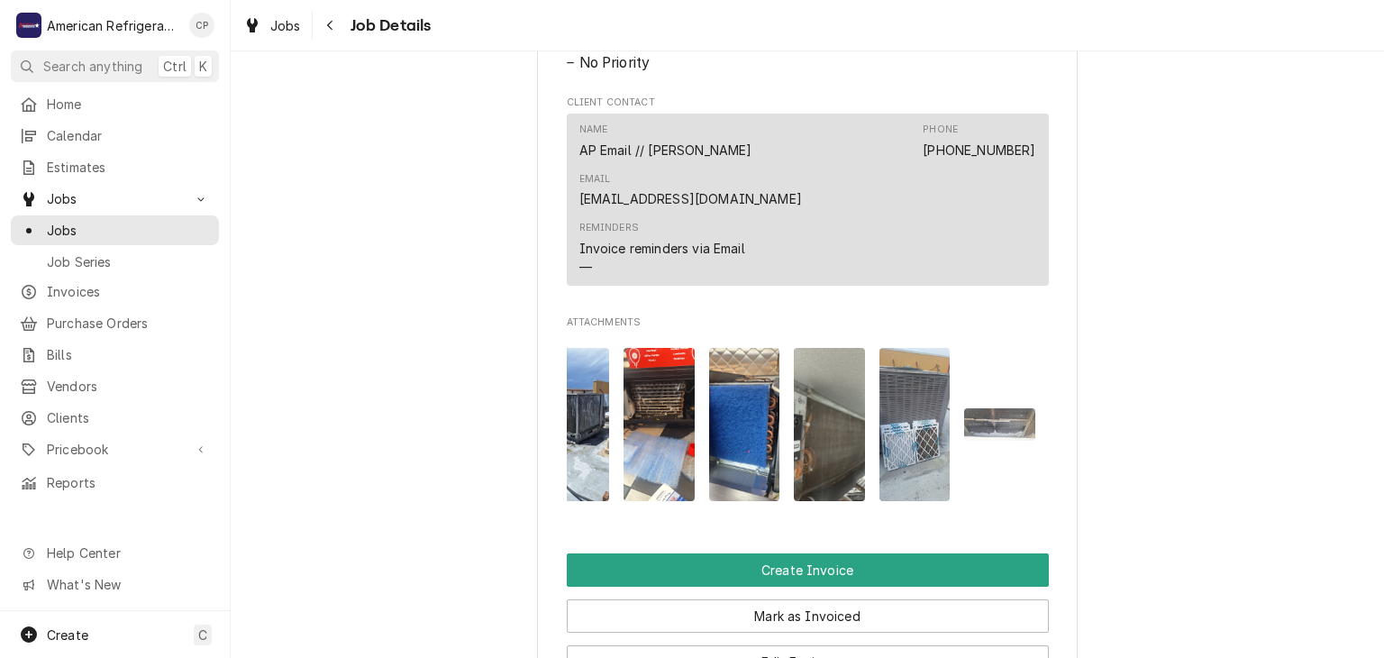
click at [984, 408] on img "Attachments" at bounding box center [999, 424] width 71 height 32
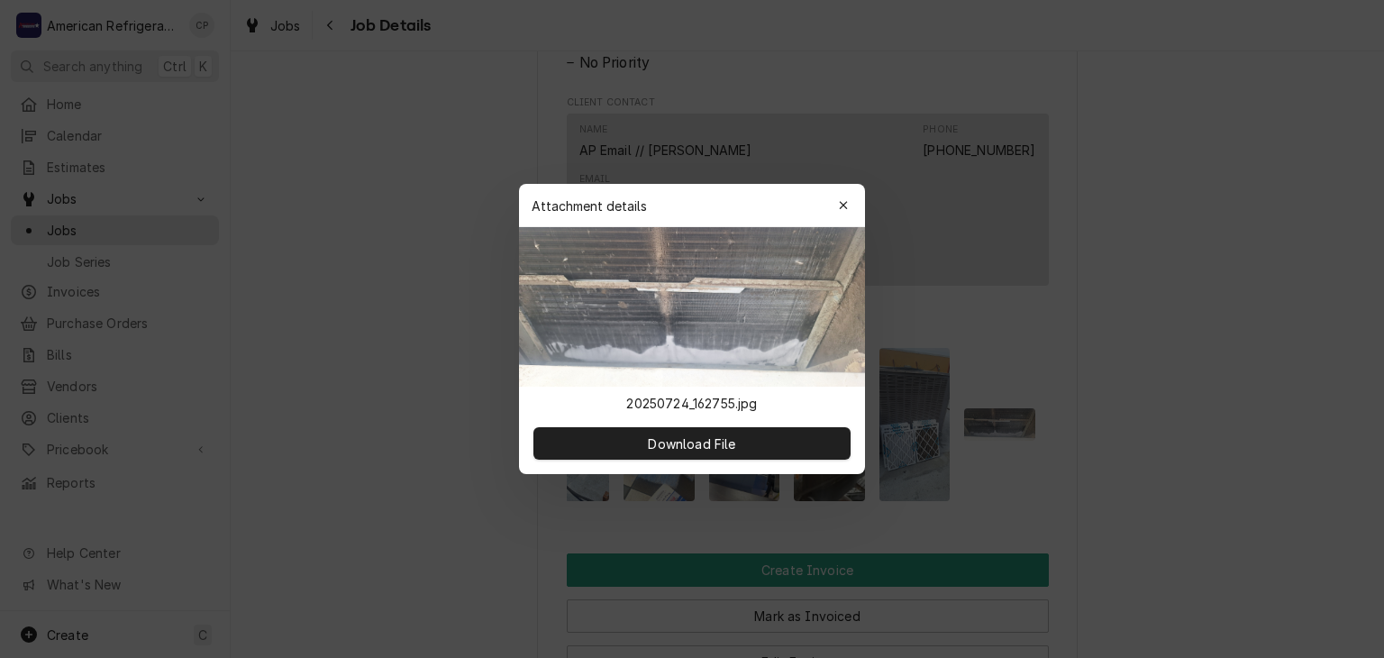
click at [706, 336] on img at bounding box center [692, 307] width 346 height 160
click at [1062, 363] on div at bounding box center [692, 329] width 1384 height 658
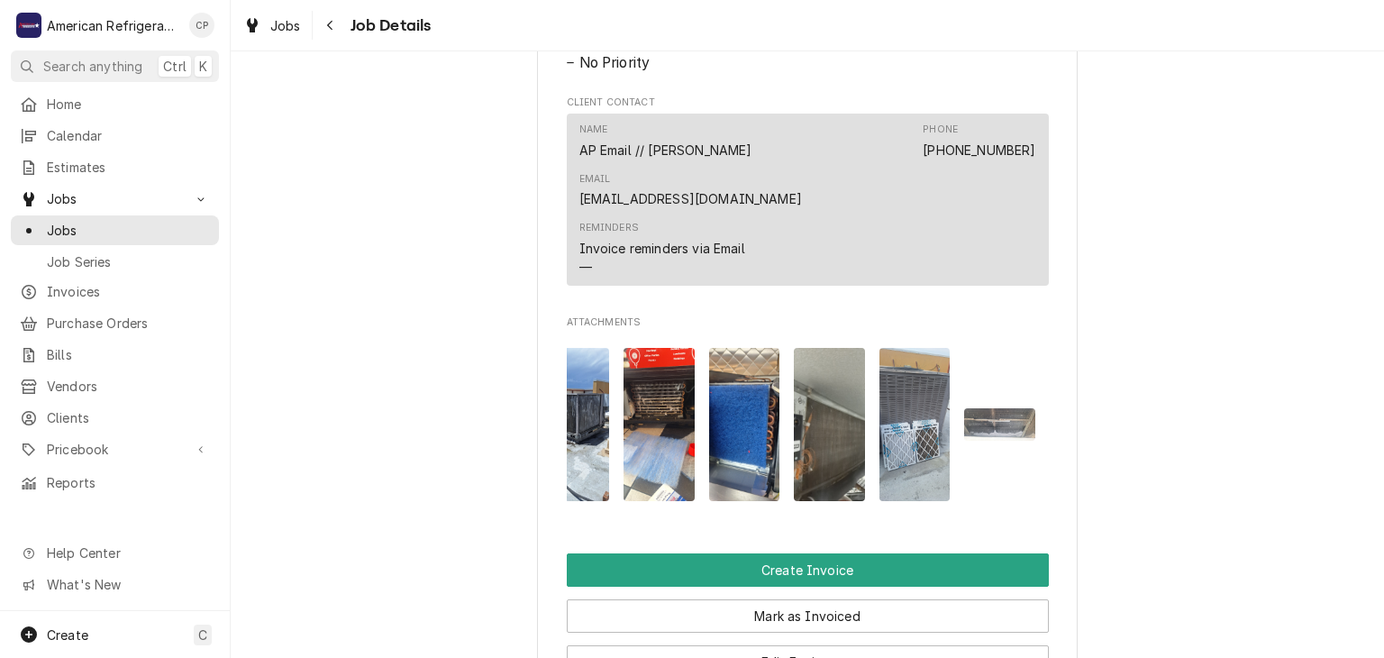
scroll to position [0, 0]
